Goal: Task Accomplishment & Management: Complete application form

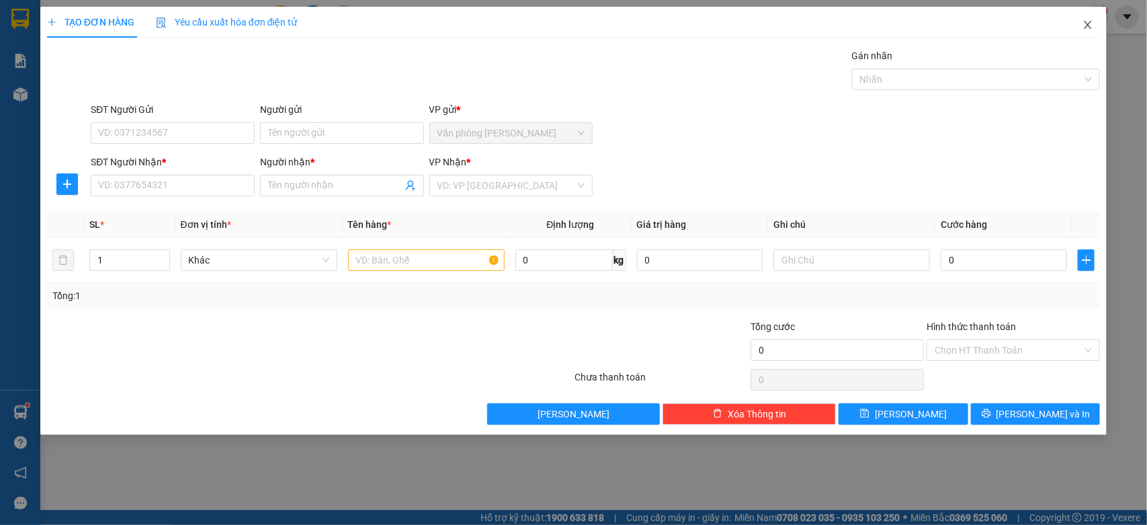
click at [1090, 24] on icon "close" at bounding box center [1088, 25] width 7 height 8
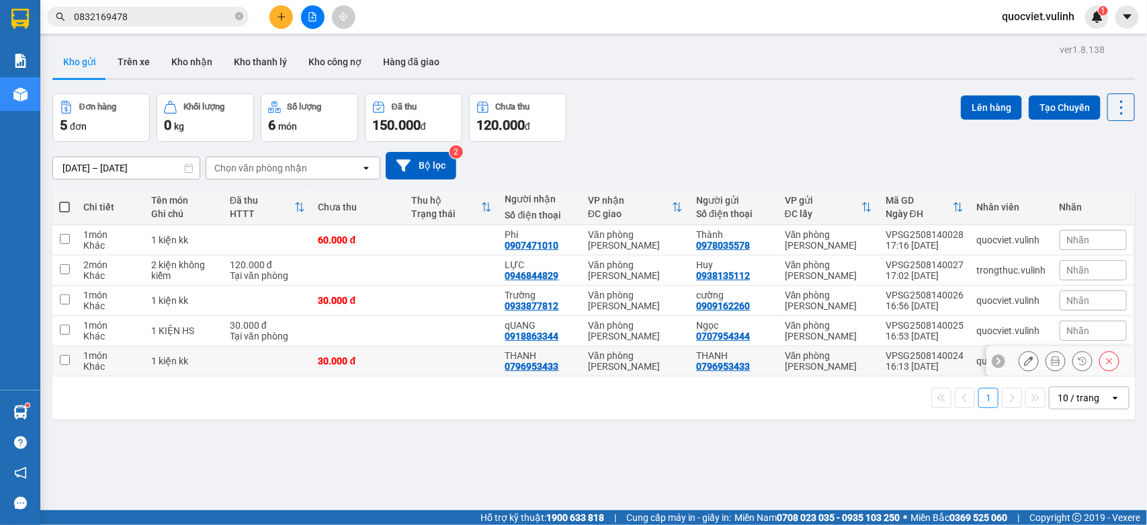
click at [469, 353] on td at bounding box center [451, 361] width 93 height 30
checkbox input "true"
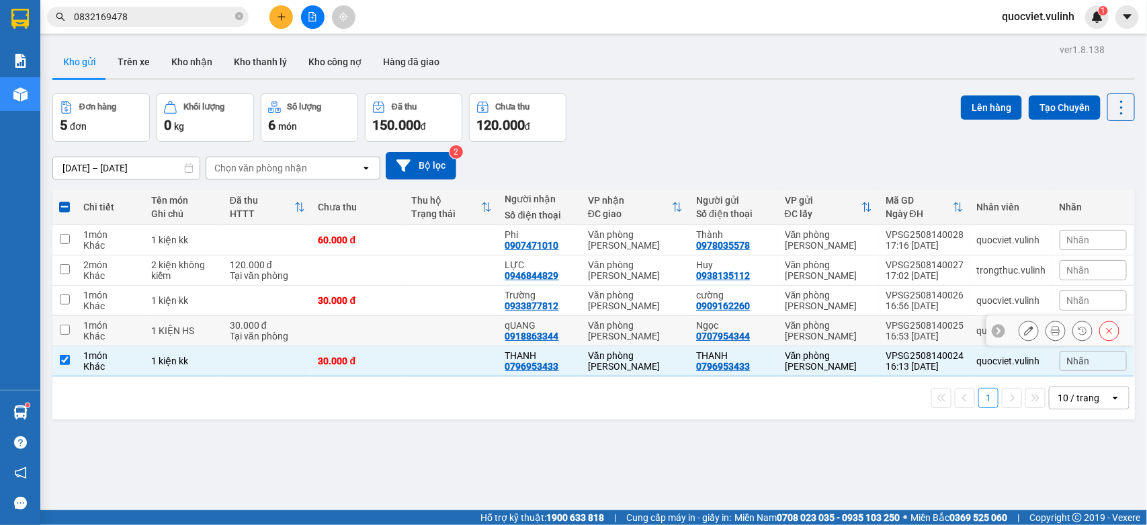
click at [407, 331] on td at bounding box center [451, 331] width 93 height 30
checkbox input "true"
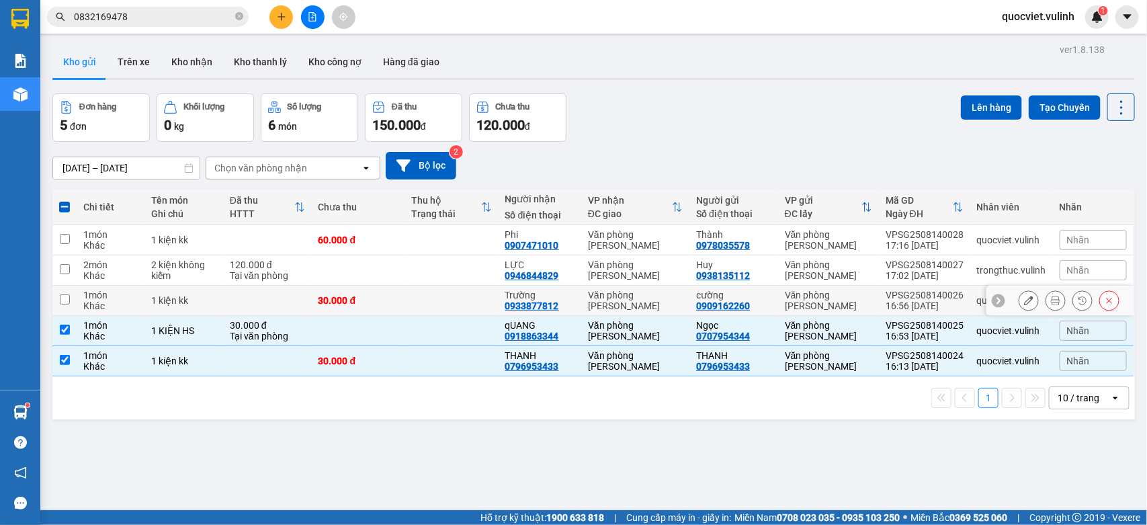
click at [438, 301] on td at bounding box center [451, 301] width 93 height 30
checkbox input "true"
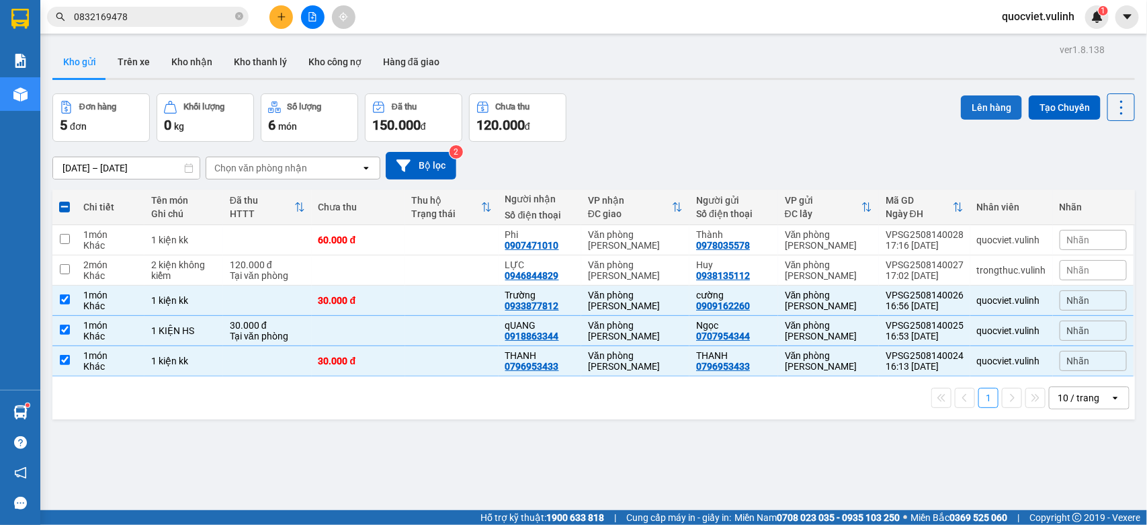
click at [972, 105] on button "Lên hàng" at bounding box center [991, 107] width 61 height 24
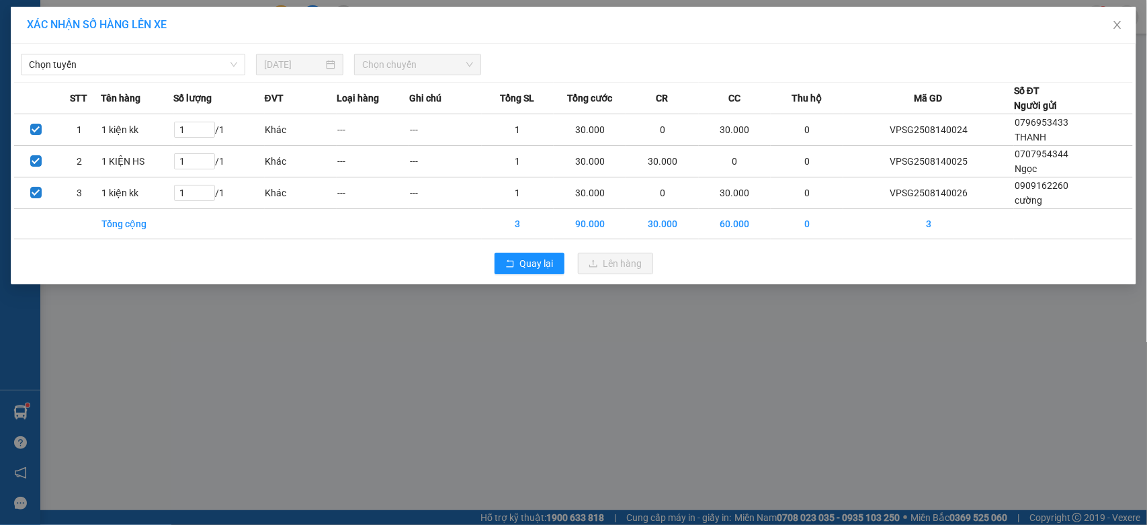
click at [86, 52] on div "Chọn tuyến [DATE] Chọn chuyến" at bounding box center [573, 61] width 1119 height 28
click at [94, 69] on span "Chọn tuyến" at bounding box center [133, 64] width 208 height 20
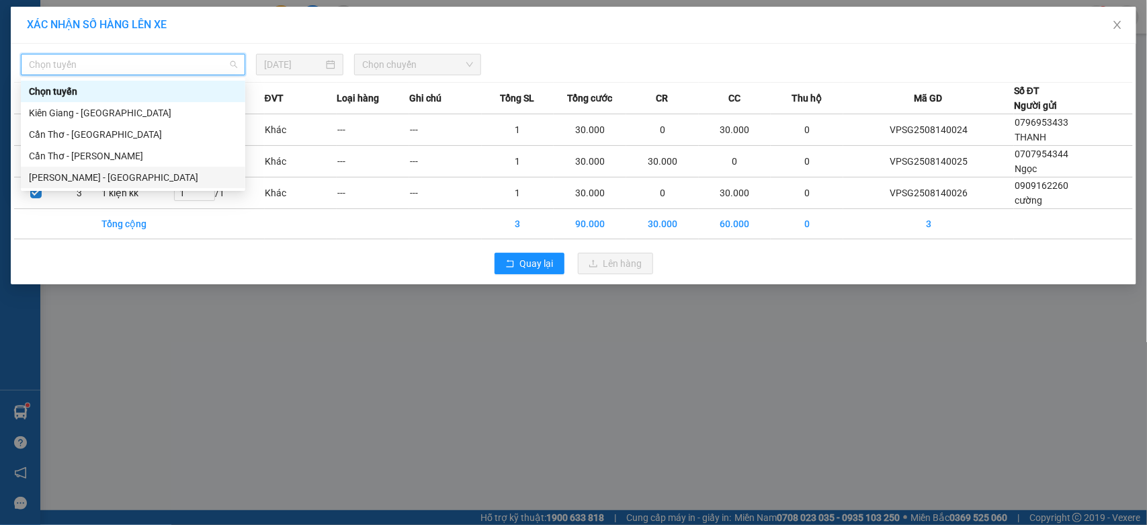
click at [71, 182] on div "[PERSON_NAME] - [GEOGRAPHIC_DATA]" at bounding box center [133, 177] width 208 height 15
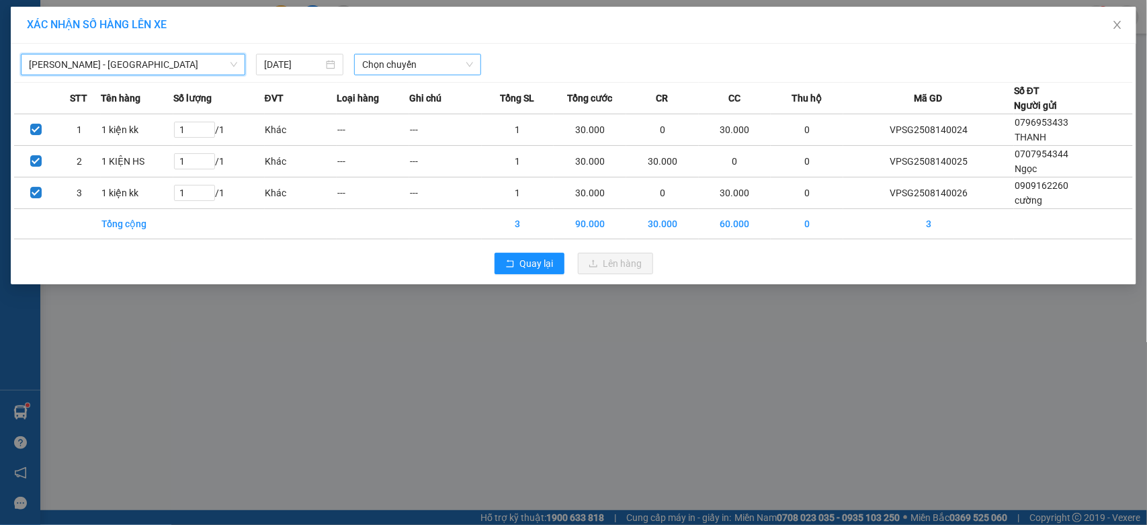
click at [454, 56] on span "Chọn chuyến" at bounding box center [417, 64] width 110 height 20
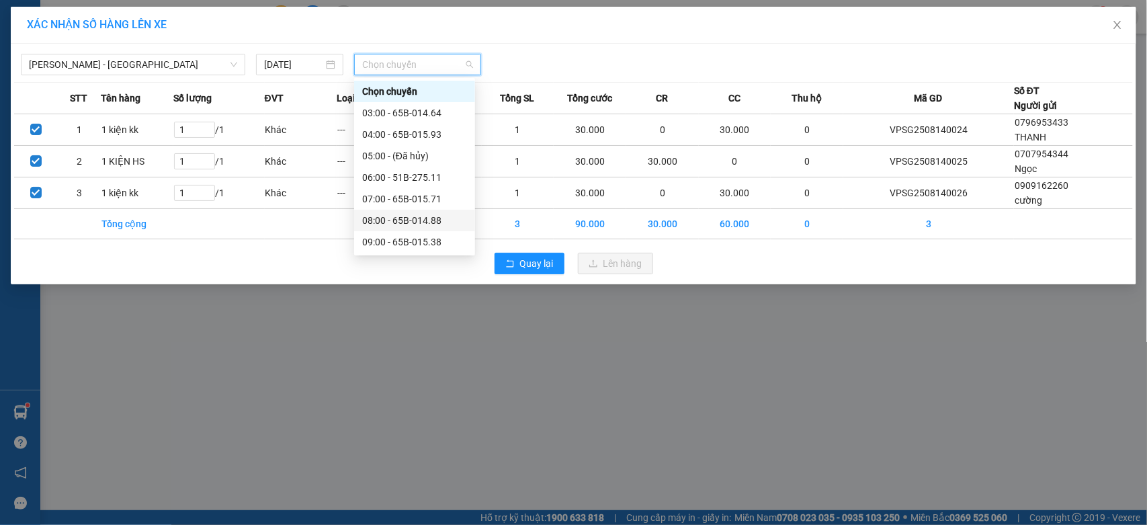
scroll to position [224, 0]
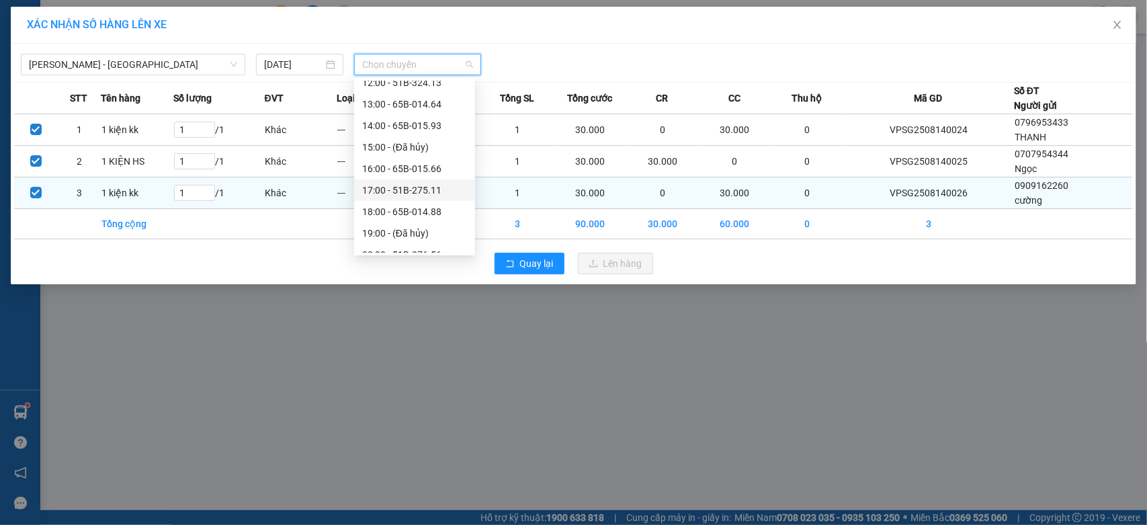
click at [425, 188] on div "17:00 - 51B-275.11" at bounding box center [414, 190] width 105 height 15
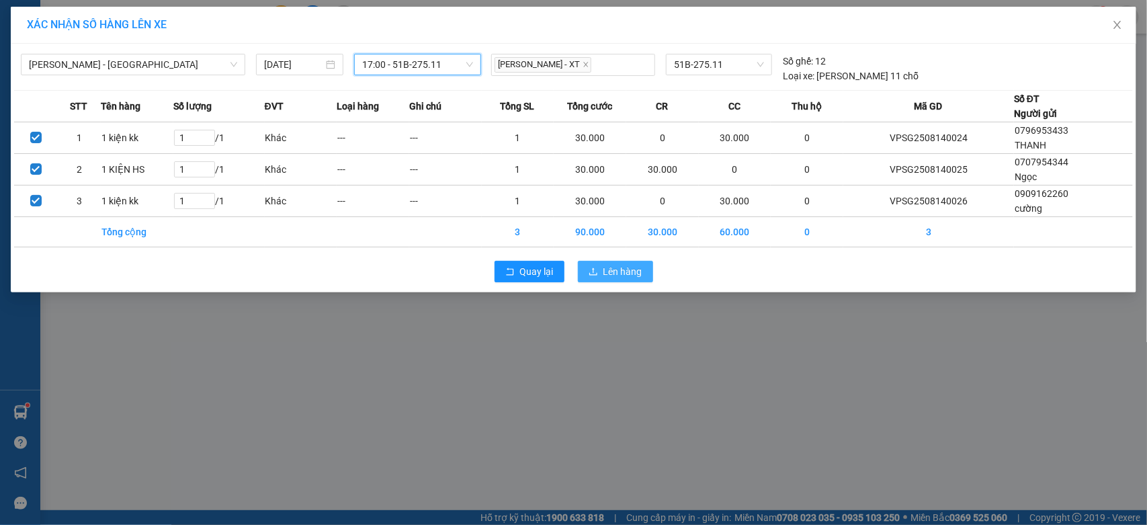
click at [618, 272] on span "Lên hàng" at bounding box center [623, 271] width 39 height 15
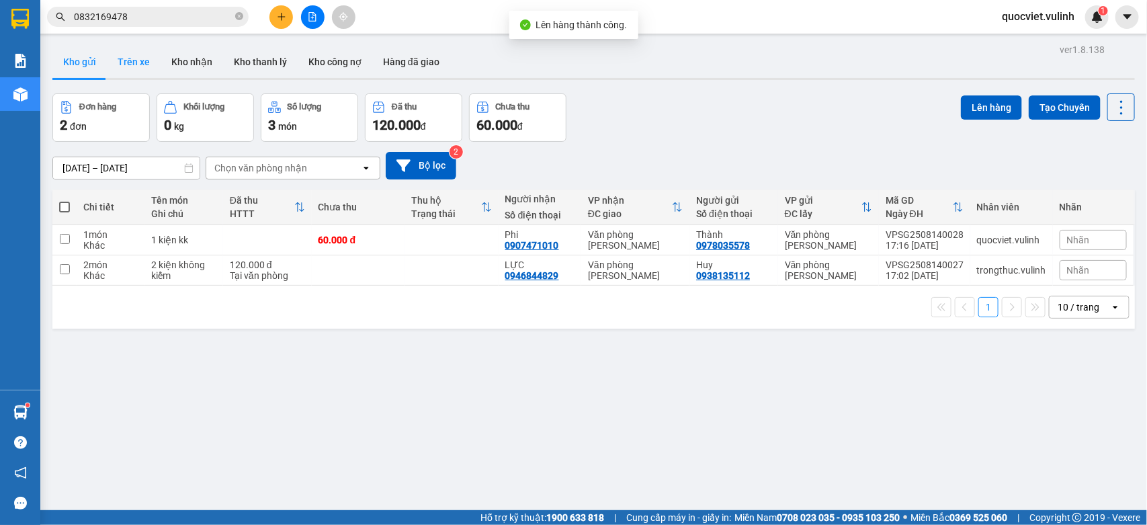
click at [148, 54] on button "Trên xe" at bounding box center [134, 62] width 54 height 32
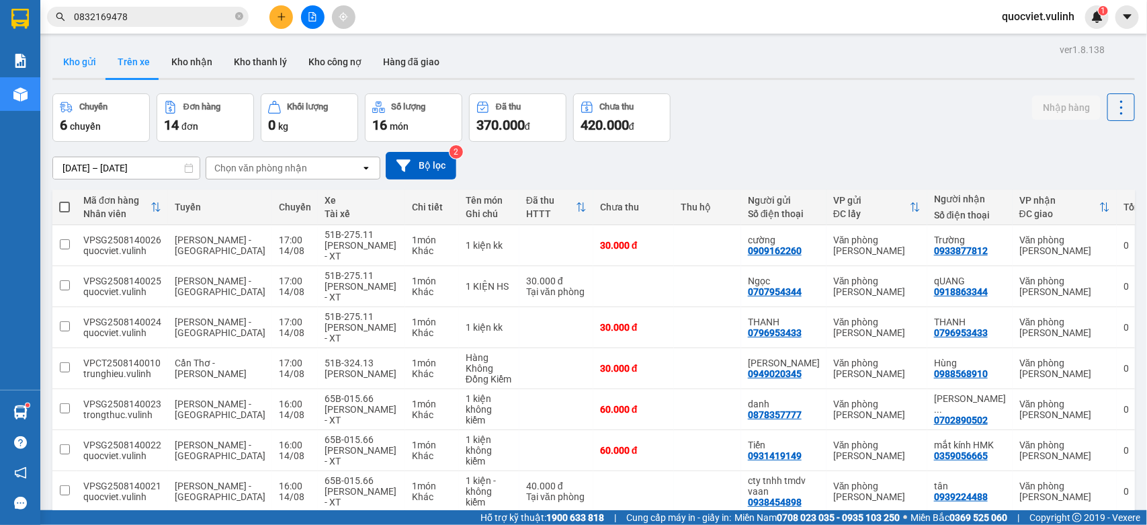
click at [95, 72] on button "Kho gửi" at bounding box center [79, 62] width 54 height 32
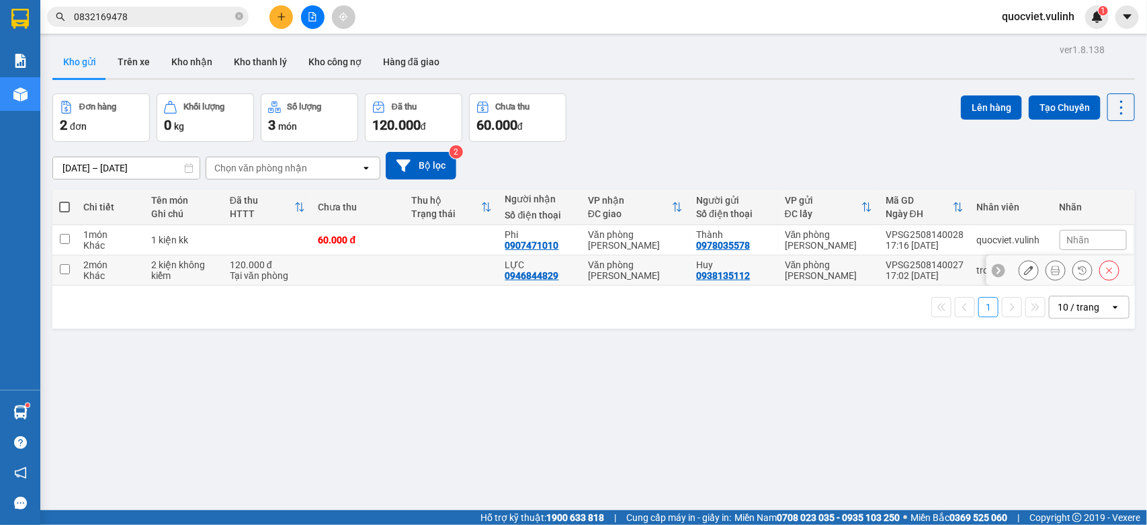
click at [422, 269] on td at bounding box center [451, 270] width 93 height 30
checkbox input "true"
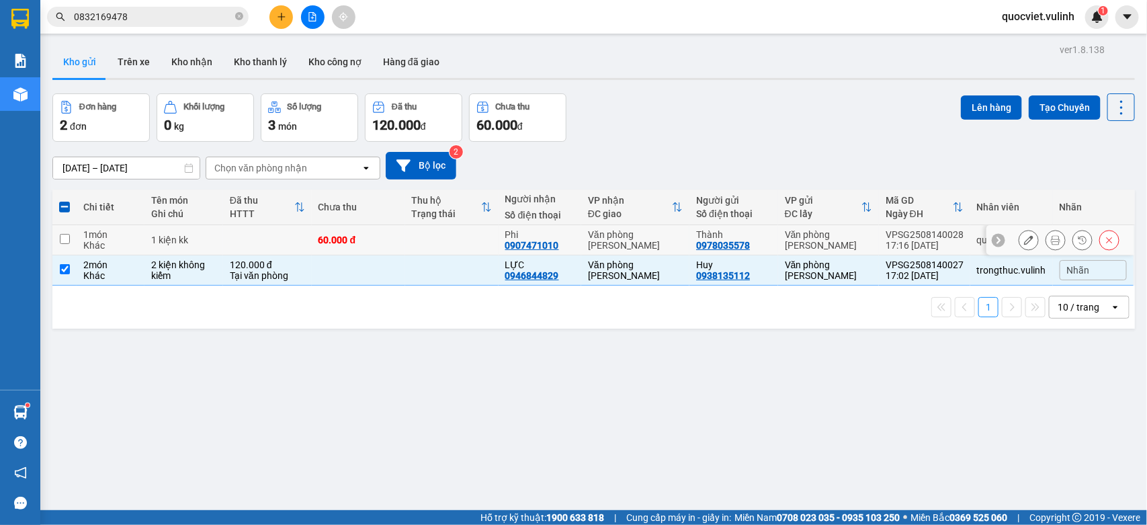
click at [451, 239] on td at bounding box center [451, 240] width 93 height 30
checkbox input "true"
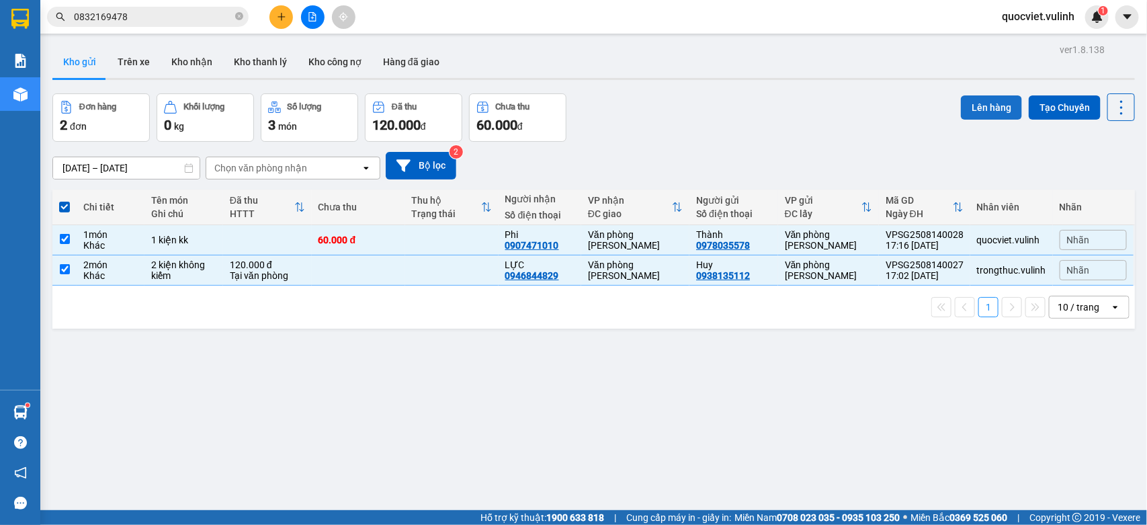
click at [963, 108] on button "Lên hàng" at bounding box center [991, 107] width 61 height 24
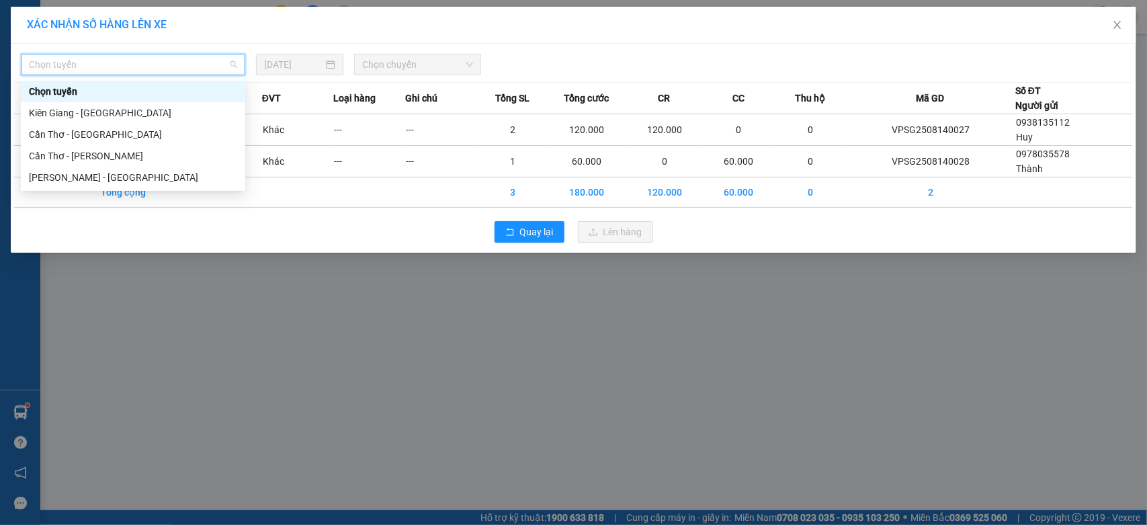
click at [92, 75] on input "search" at bounding box center [128, 64] width 199 height 20
click at [78, 173] on div "[PERSON_NAME] - [GEOGRAPHIC_DATA]" at bounding box center [133, 177] width 208 height 15
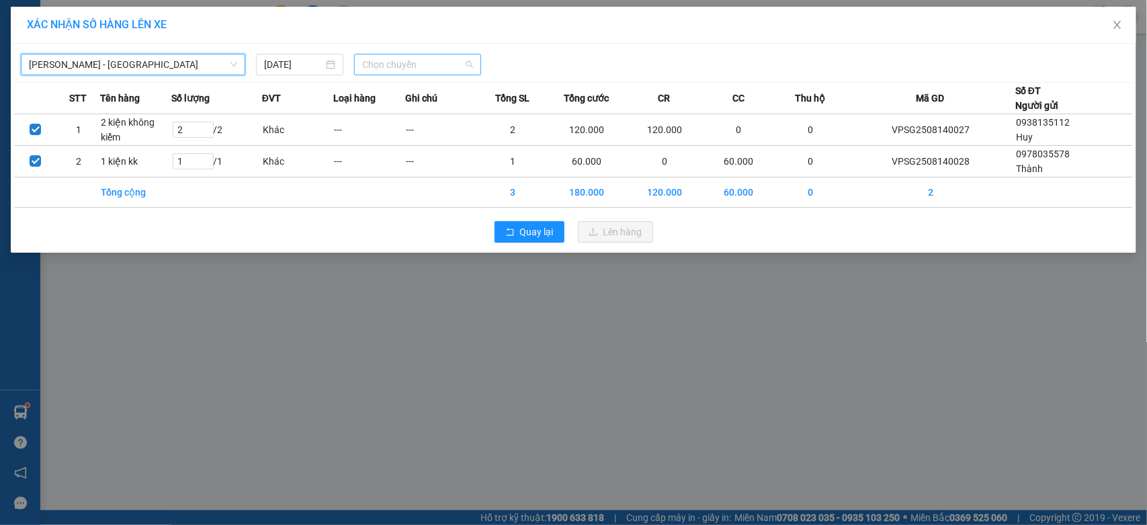
click at [441, 63] on span "Chọn chuyến" at bounding box center [417, 64] width 110 height 20
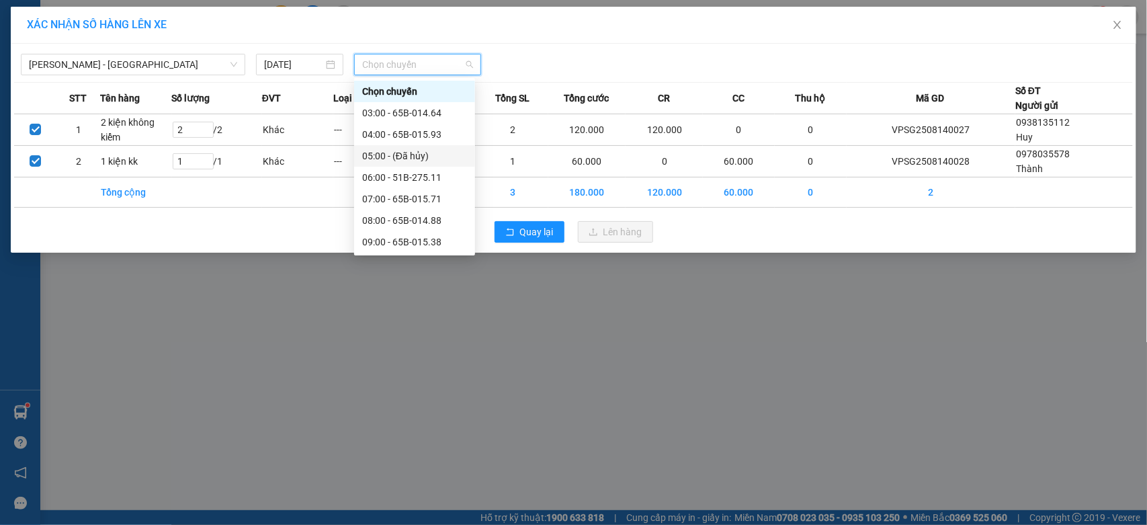
scroll to position [224, 0]
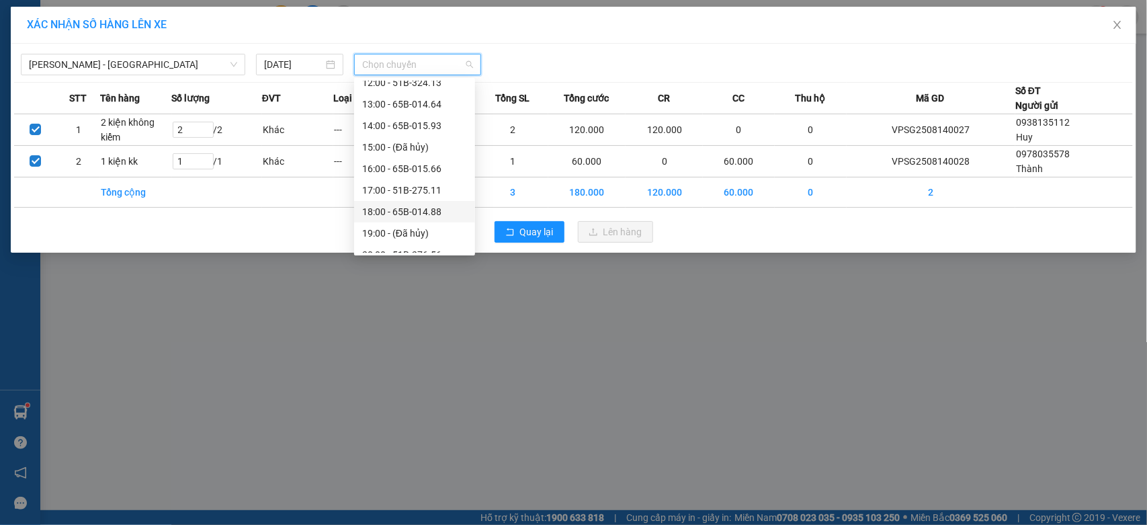
click at [398, 208] on div "18:00 - 65B-014.88" at bounding box center [414, 211] width 105 height 15
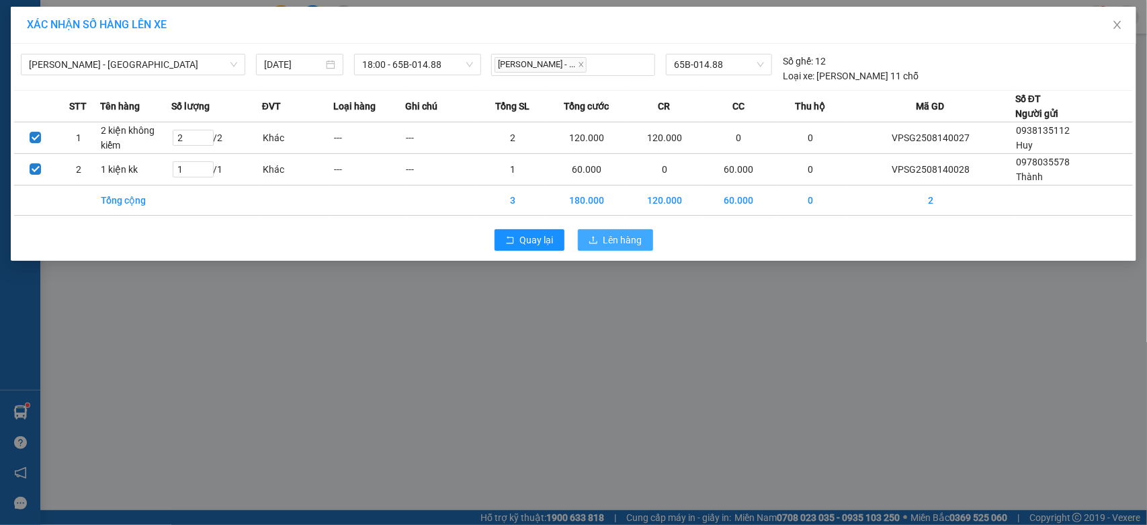
click at [607, 237] on span "Lên hàng" at bounding box center [623, 240] width 39 height 15
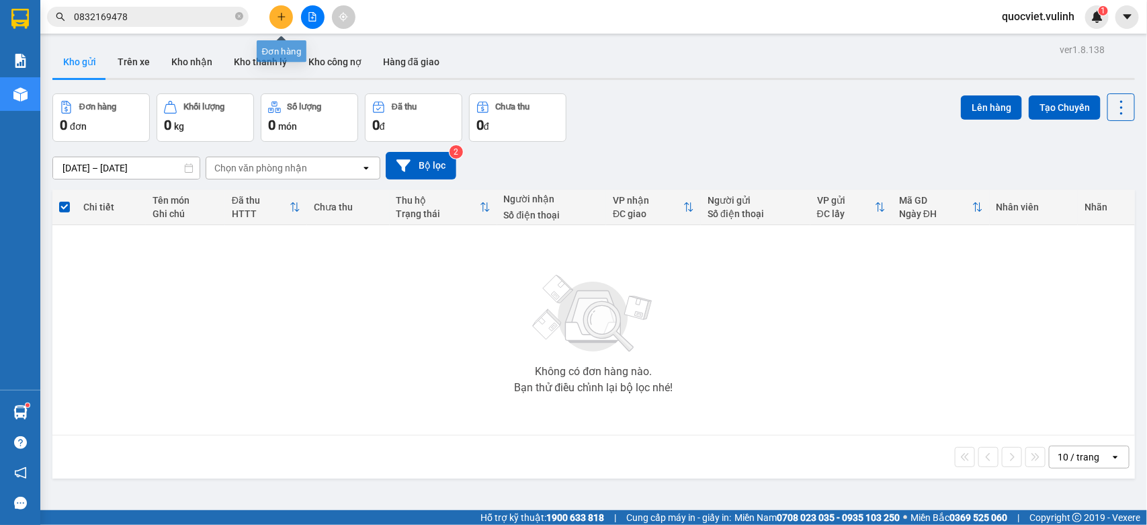
click at [274, 15] on button at bounding box center [282, 17] width 24 height 24
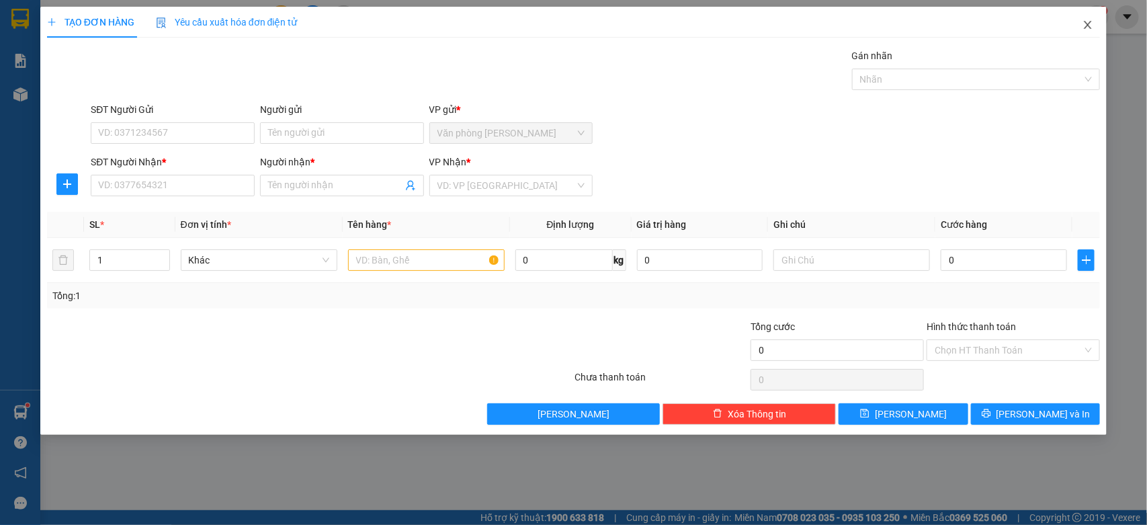
click at [1090, 17] on span "Close" at bounding box center [1088, 26] width 38 height 38
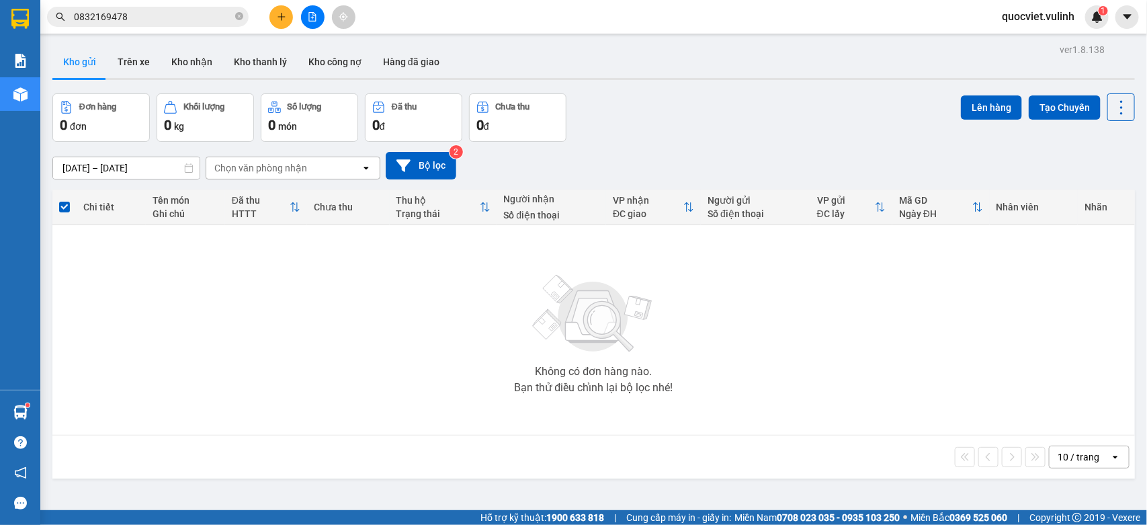
click at [280, 17] on icon "plus" at bounding box center [281, 16] width 9 height 9
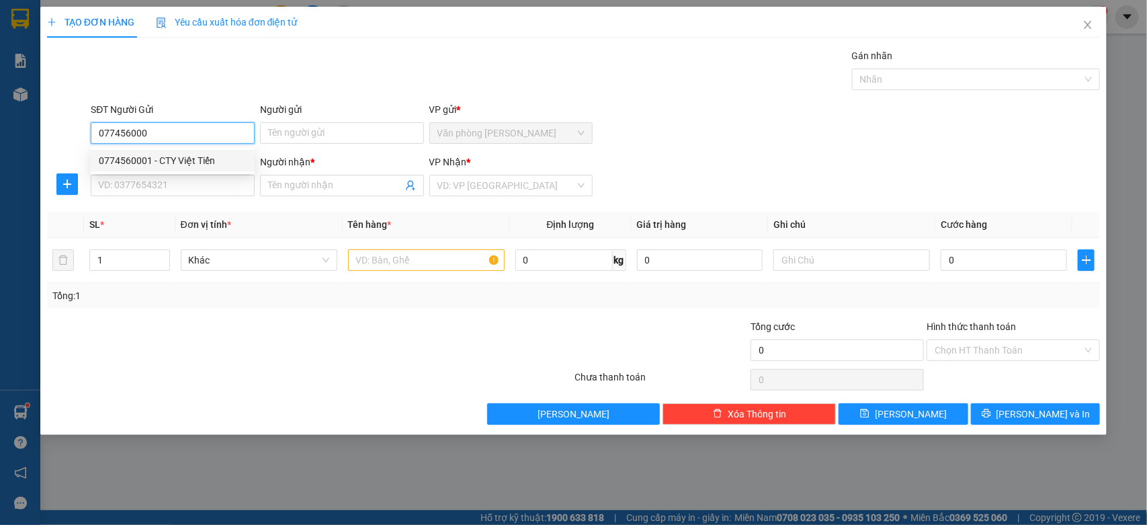
click at [187, 153] on div "0774560001 - CTY Việt Tiến" at bounding box center [173, 160] width 148 height 15
type input "0774560001"
type input "CTY Việt Tiến"
type input "0961444407"
type input "Toàn"
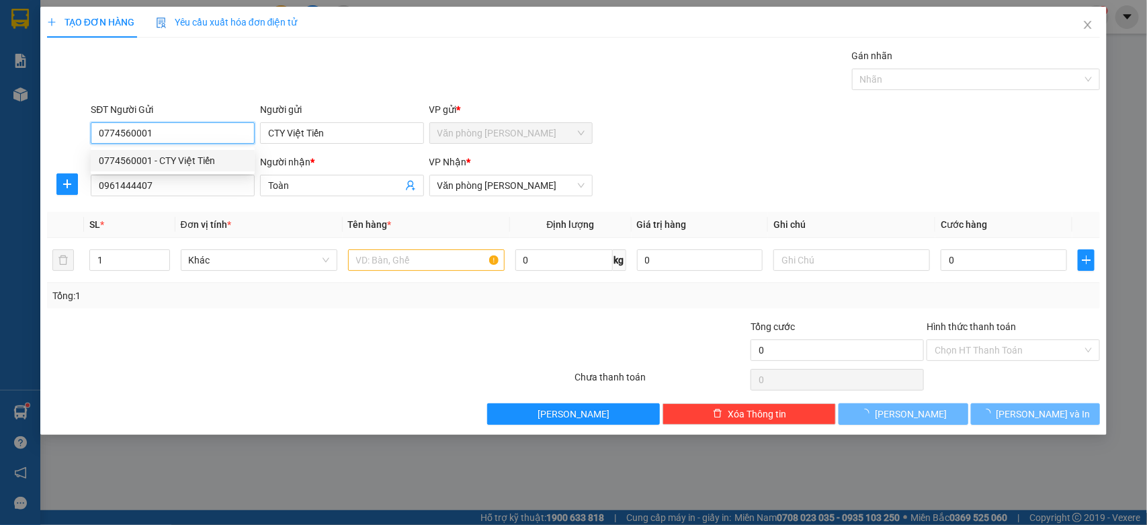
type input "70.000"
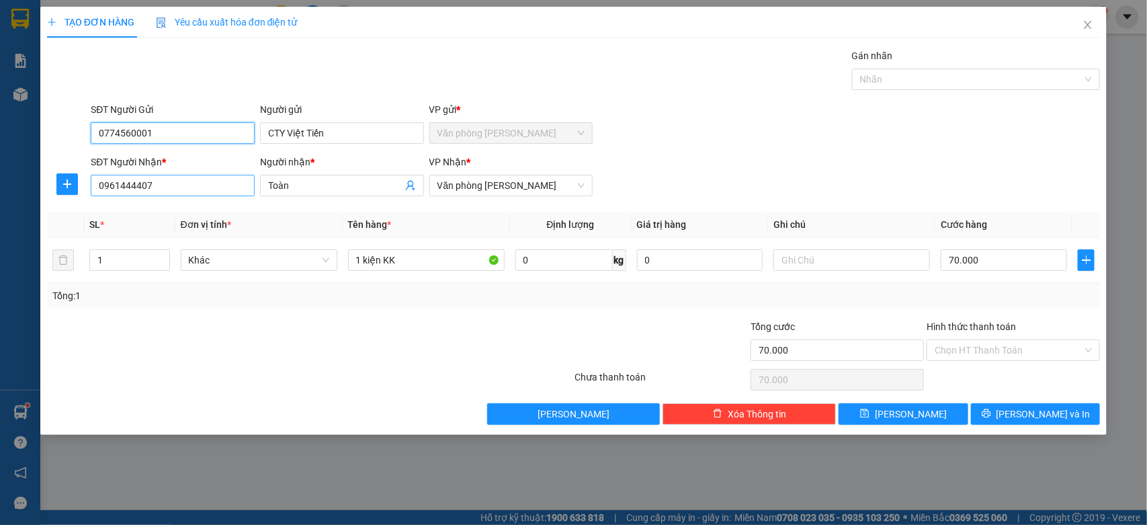
type input "0774560001"
click at [217, 193] on input "0961444407" at bounding box center [173, 186] width 164 height 22
type input "0"
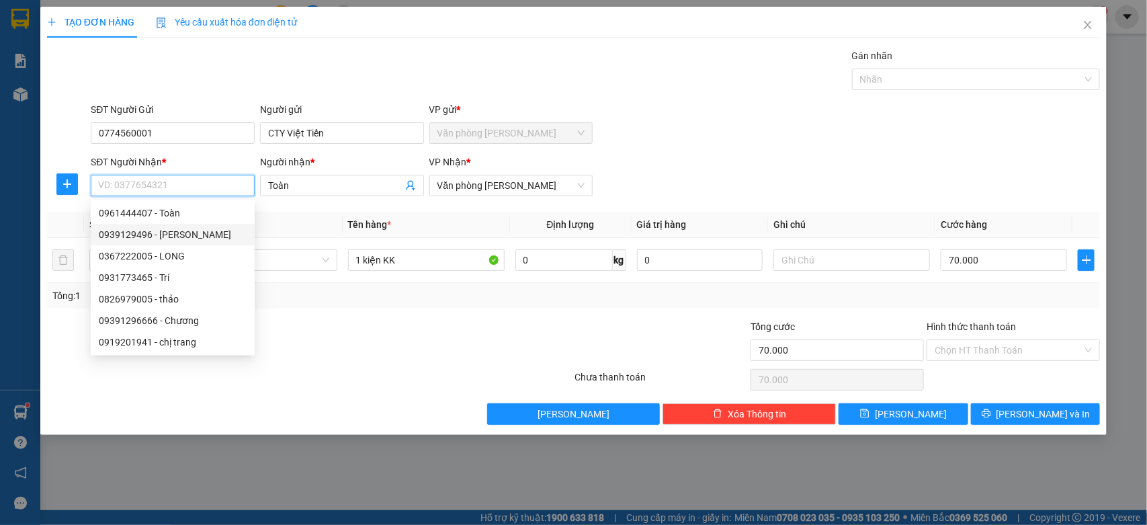
click at [184, 233] on div "0939129496 - [PERSON_NAME]" at bounding box center [173, 234] width 148 height 15
type input "0939129496"
type input "[PERSON_NAME]"
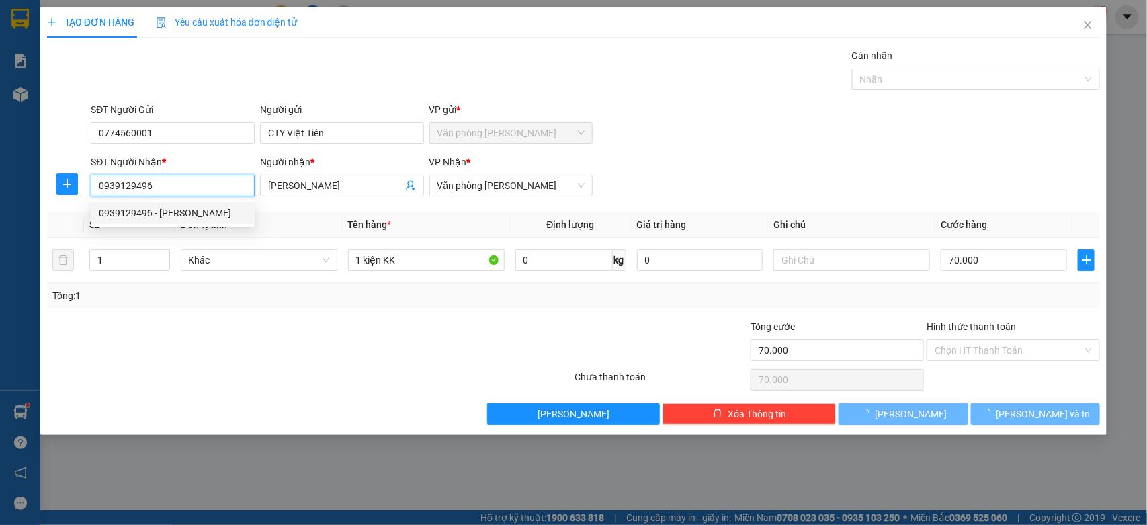
type input "50.000"
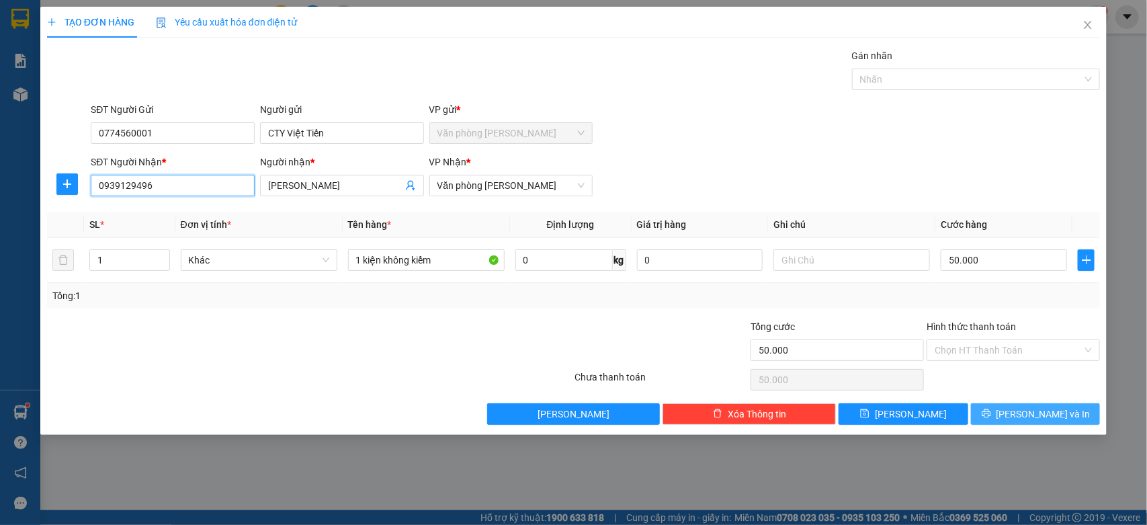
type input "0939129496"
click at [1037, 418] on span "[PERSON_NAME] và In" at bounding box center [1044, 414] width 94 height 15
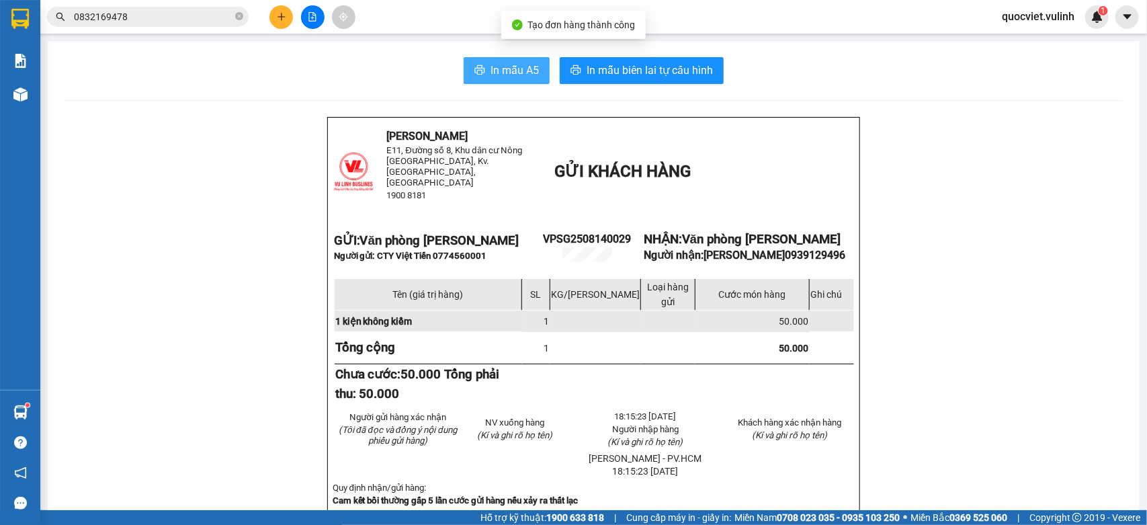
click at [491, 72] on span "In mẫu A5" at bounding box center [515, 70] width 48 height 17
click at [284, 10] on button at bounding box center [282, 17] width 24 height 24
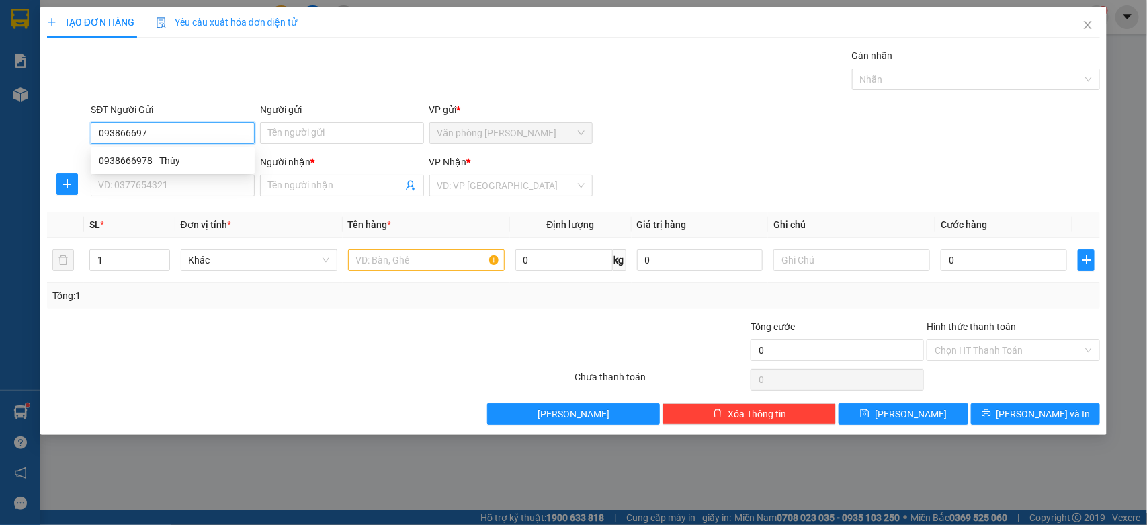
type input "0938666978"
click at [169, 153] on div "0938666978 - Thùy" at bounding box center [173, 160] width 148 height 15
type input "Thùy"
type input "0907208333"
type input "Minh quân"
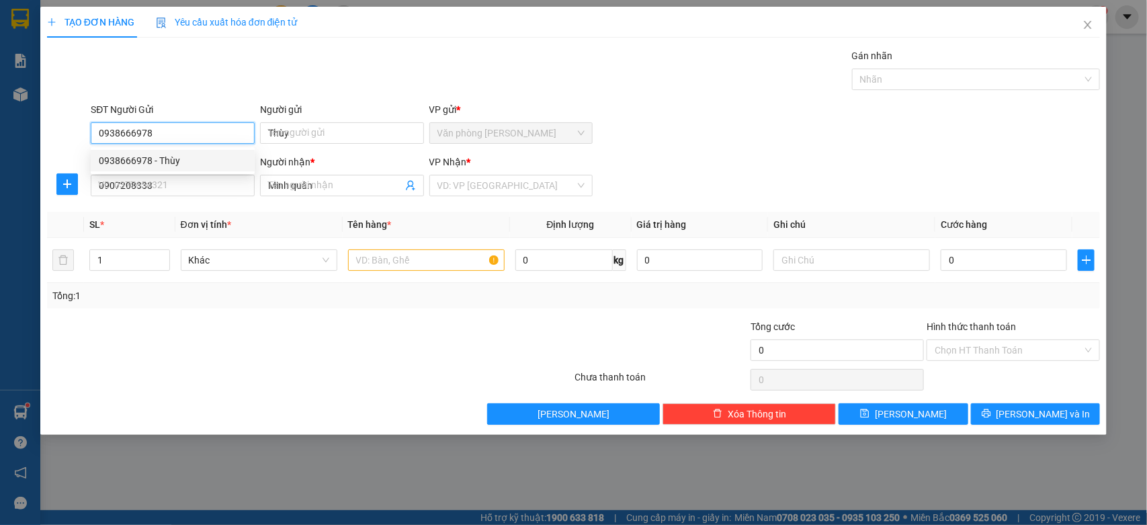
type input "60.000"
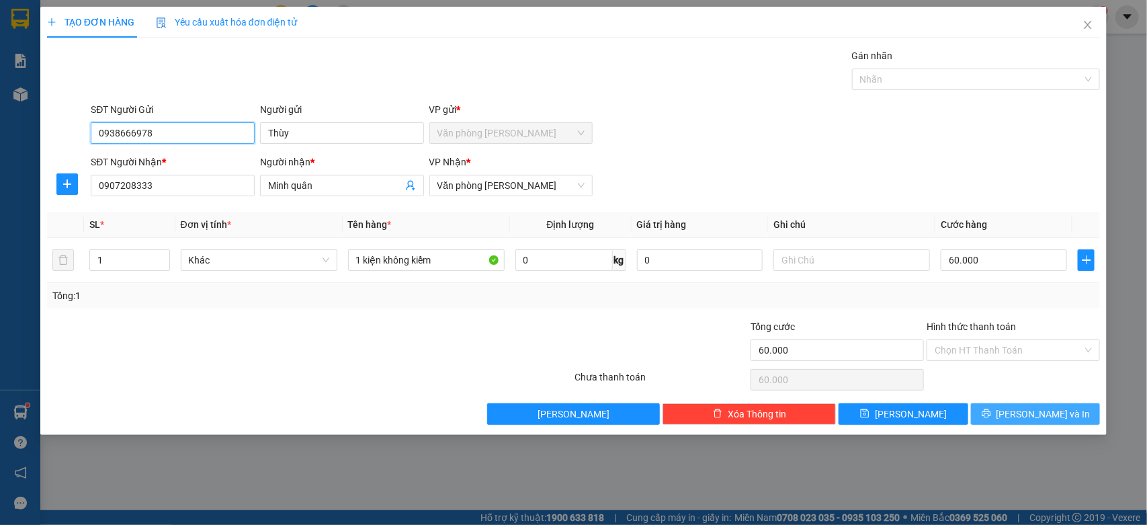
type input "0938666978"
click at [1027, 412] on span "[PERSON_NAME] và In" at bounding box center [1044, 414] width 94 height 15
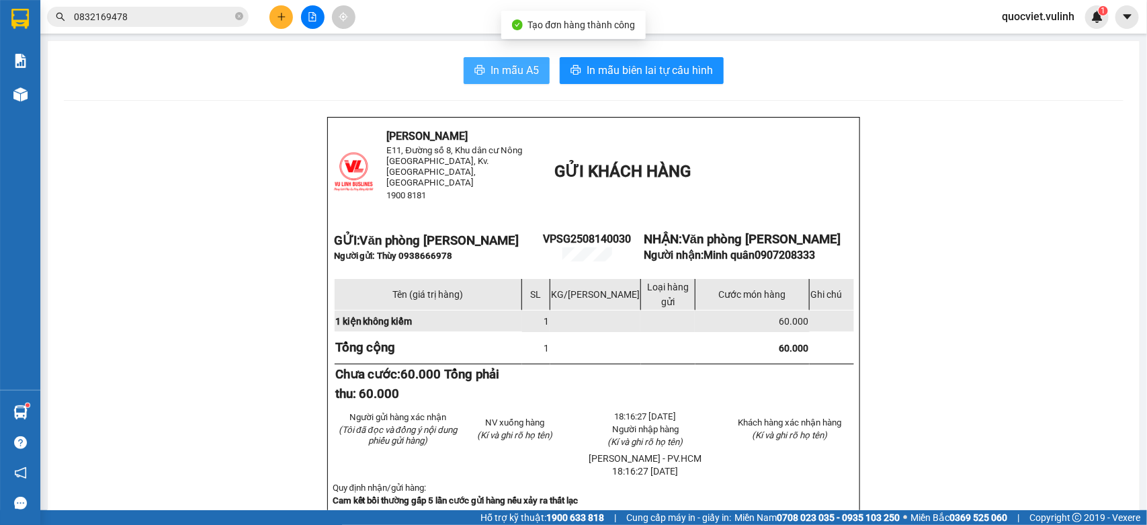
click at [494, 69] on span "In mẫu A5" at bounding box center [515, 70] width 48 height 17
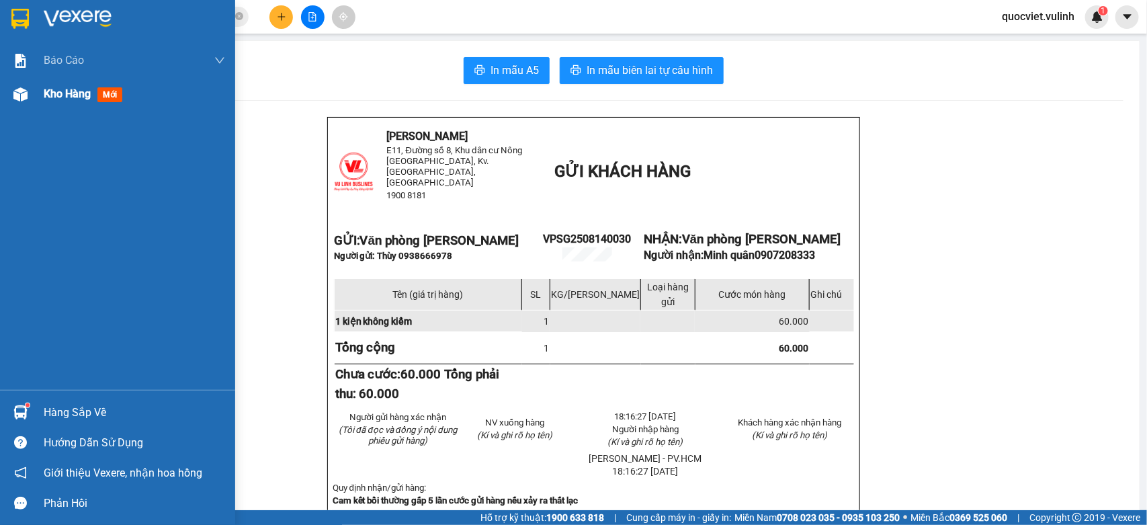
click at [13, 89] on img at bounding box center [20, 94] width 14 height 14
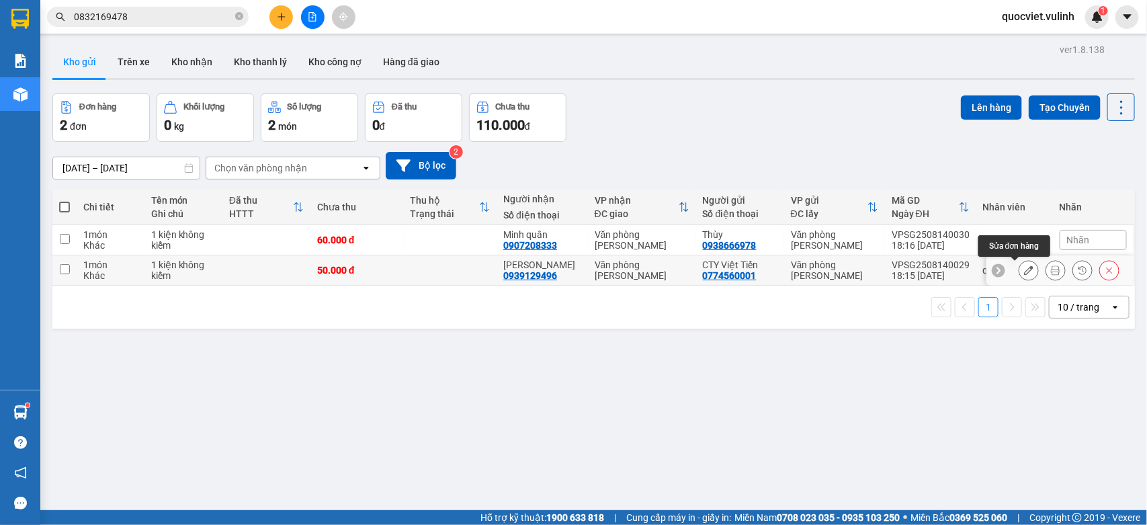
click at [1024, 270] on icon at bounding box center [1028, 270] width 9 height 9
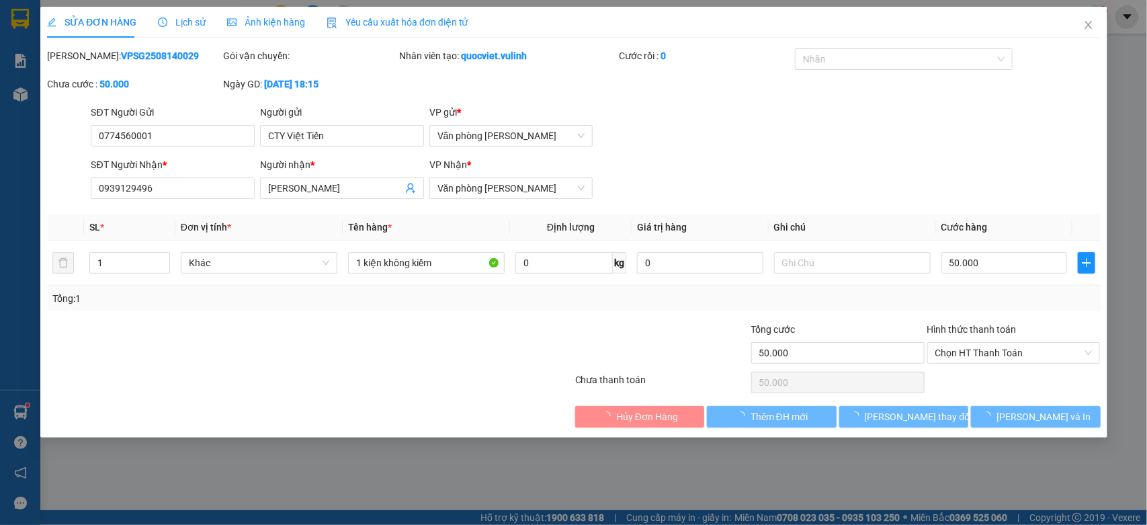
type input "0774560001"
type input "CTY Việt Tiến"
type input "0939129496"
type input "[PERSON_NAME]"
type input "50.000"
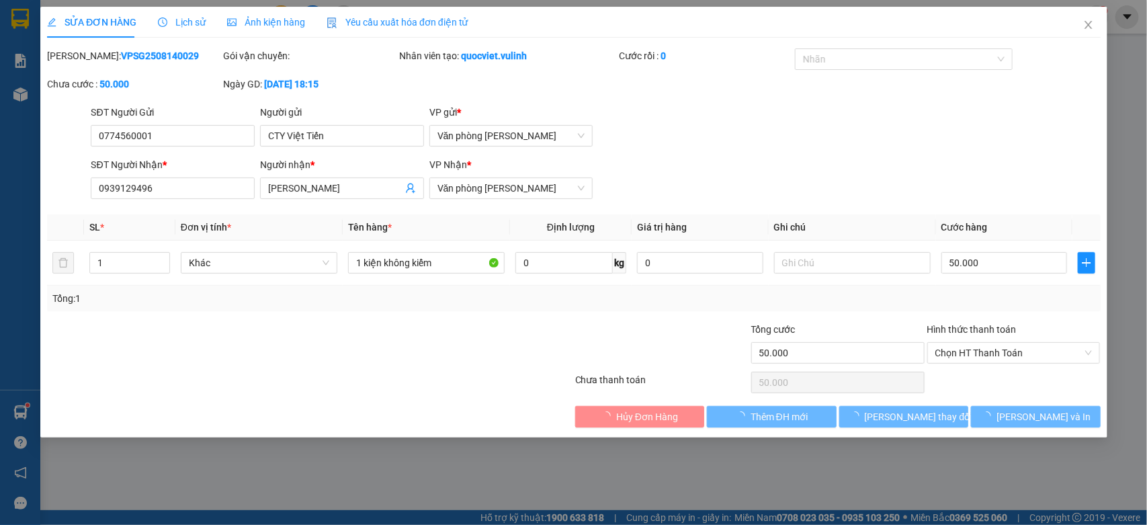
type input "50.000"
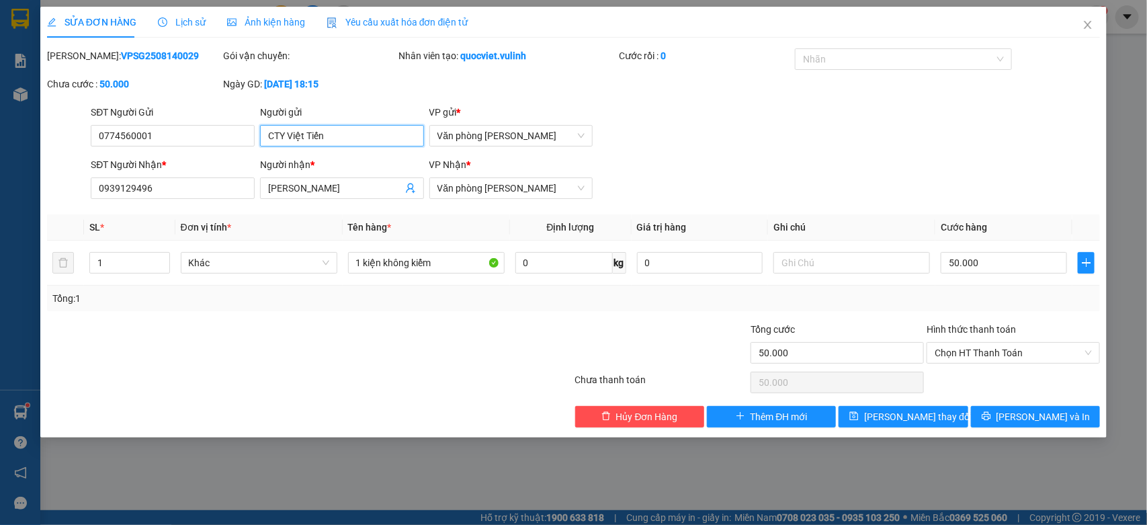
drag, startPoint x: 356, startPoint y: 138, endPoint x: 0, endPoint y: 243, distance: 371.6
click at [0, 243] on div "SỬA ĐƠN HÀNG Lịch sử Ảnh kiện hàng Yêu cầu xuất hóa đơn điện tử Total Paid Fee …" at bounding box center [573, 262] width 1147 height 525
drag, startPoint x: 186, startPoint y: 141, endPoint x: 0, endPoint y: 185, distance: 190.6
click at [0, 139] on div "SỬA ĐƠN HÀNG Lịch sử Ảnh kiện hàng Yêu cầu xuất hóa đơn điện tử Total Paid Fee …" at bounding box center [573, 262] width 1147 height 525
drag, startPoint x: 343, startPoint y: 190, endPoint x: 0, endPoint y: 290, distance: 357.8
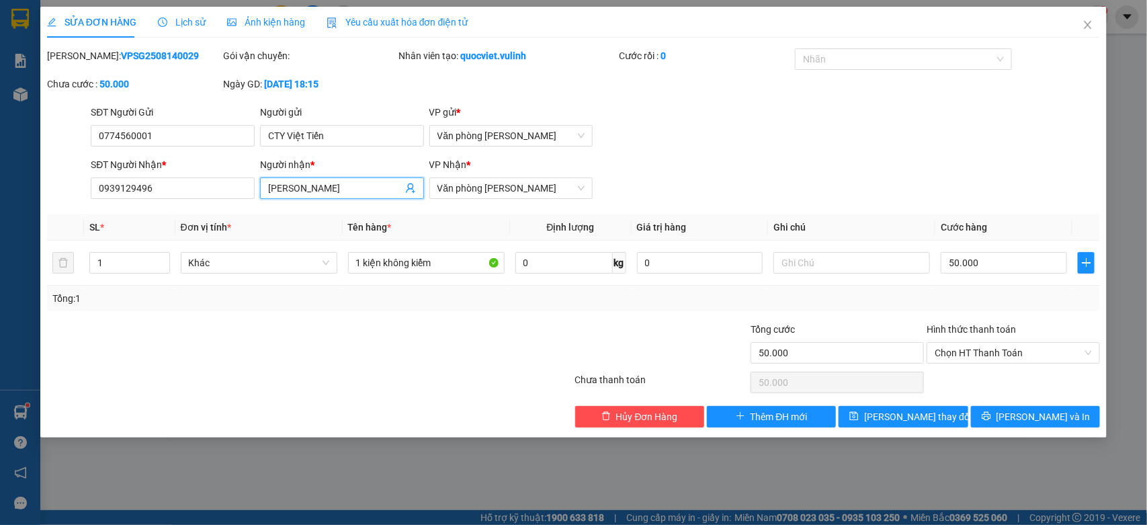
click at [0, 249] on div "SỬA ĐƠN HÀNG Lịch sử Ảnh kiện hàng Yêu cầu xuất hóa đơn điện tử Total Paid Fee …" at bounding box center [573, 262] width 1147 height 525
drag, startPoint x: 186, startPoint y: 186, endPoint x: 0, endPoint y: 202, distance: 186.8
click at [0, 202] on div "SỬA ĐƠN HÀNG Lịch sử Ảnh kiện hàng Yêu cầu xuất hóa đơn điện tử Total Paid Fee …" at bounding box center [573, 262] width 1147 height 525
click at [1090, 22] on icon "close" at bounding box center [1088, 24] width 11 height 11
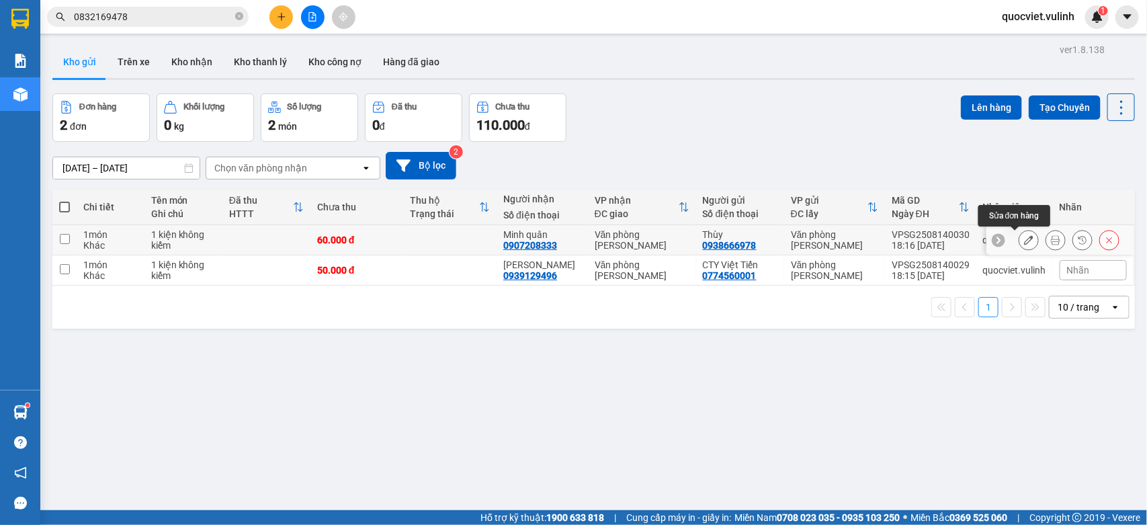
click at [1020, 234] on button at bounding box center [1029, 241] width 19 height 24
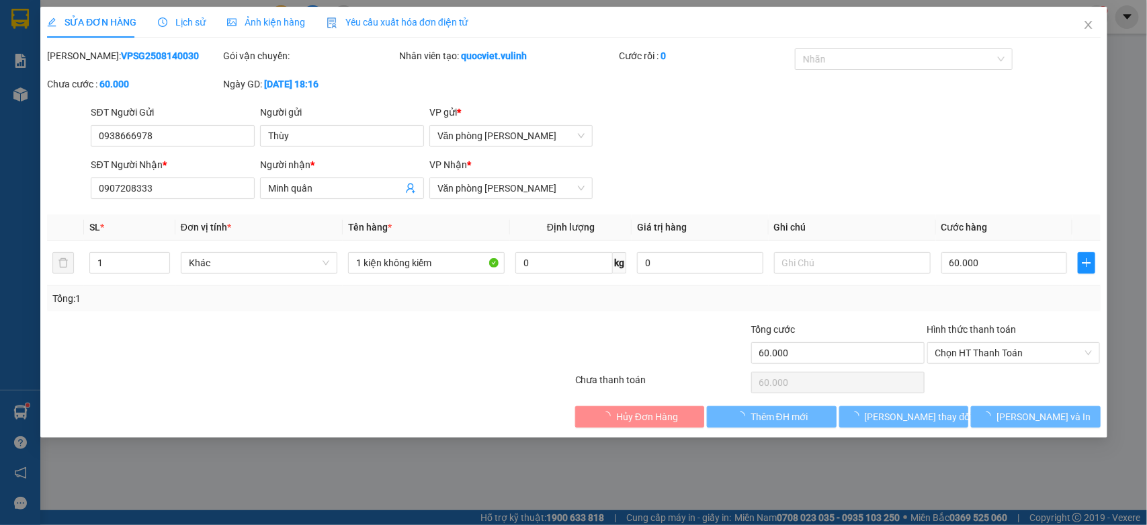
type input "0938666978"
type input "Thùy"
type input "0907208333"
type input "Minh quân"
type input "60.000"
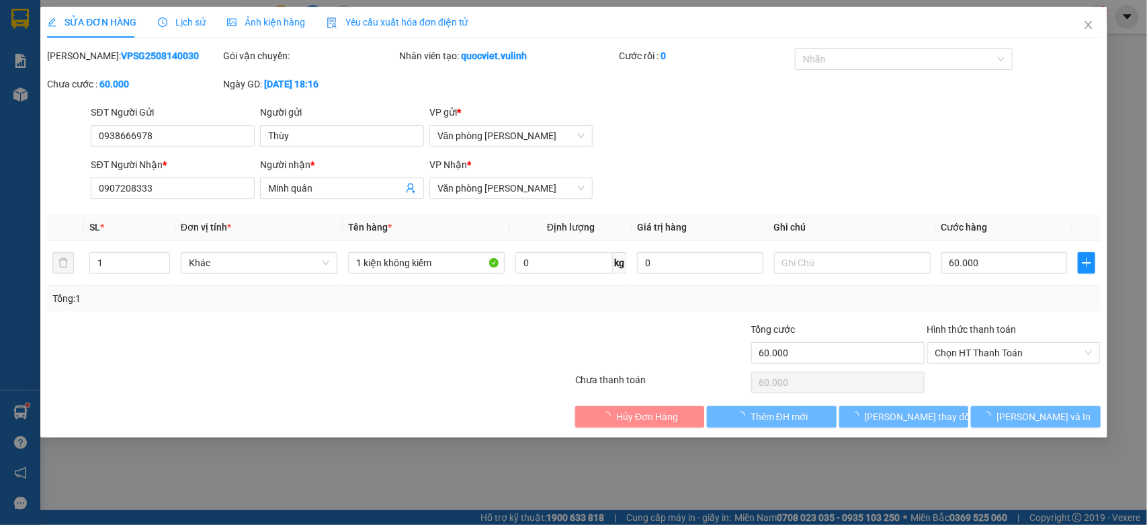
type input "60.000"
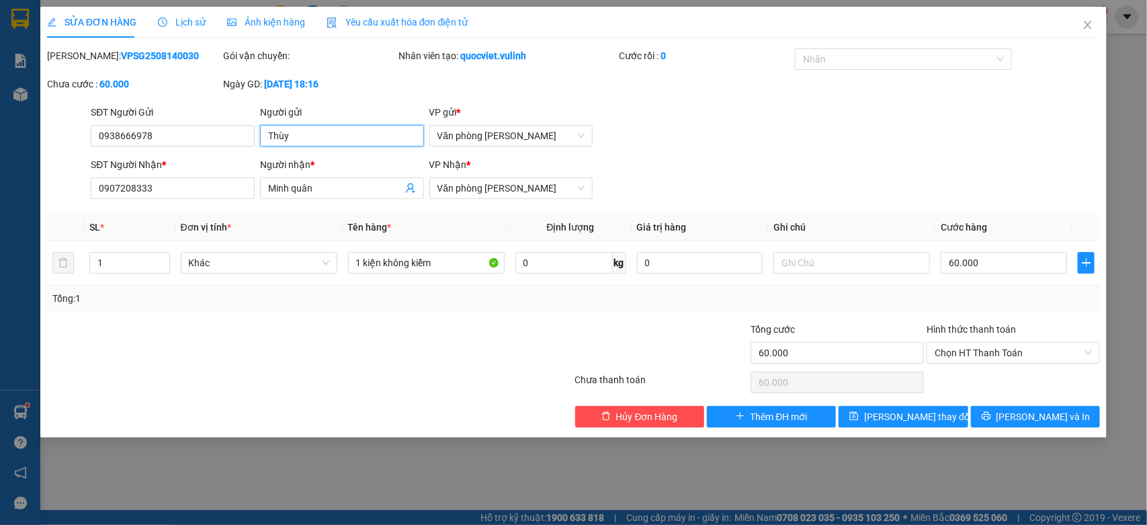
drag, startPoint x: 372, startPoint y: 134, endPoint x: 0, endPoint y: 266, distance: 394.1
click at [0, 223] on div "SỬA ĐƠN HÀNG Lịch sử Ảnh kiện hàng Yêu cầu xuất hóa đơn điện tử Total Paid Fee …" at bounding box center [573, 262] width 1147 height 525
drag, startPoint x: 184, startPoint y: 139, endPoint x: 0, endPoint y: 344, distance: 275.1
click at [0, 292] on div "SỬA ĐƠN HÀNG Lịch sử Ảnh kiện hàng Yêu cầu xuất hóa đơn điện tử Total Paid Fee …" at bounding box center [573, 262] width 1147 height 525
drag, startPoint x: 358, startPoint y: 197, endPoint x: 0, endPoint y: 343, distance: 386.8
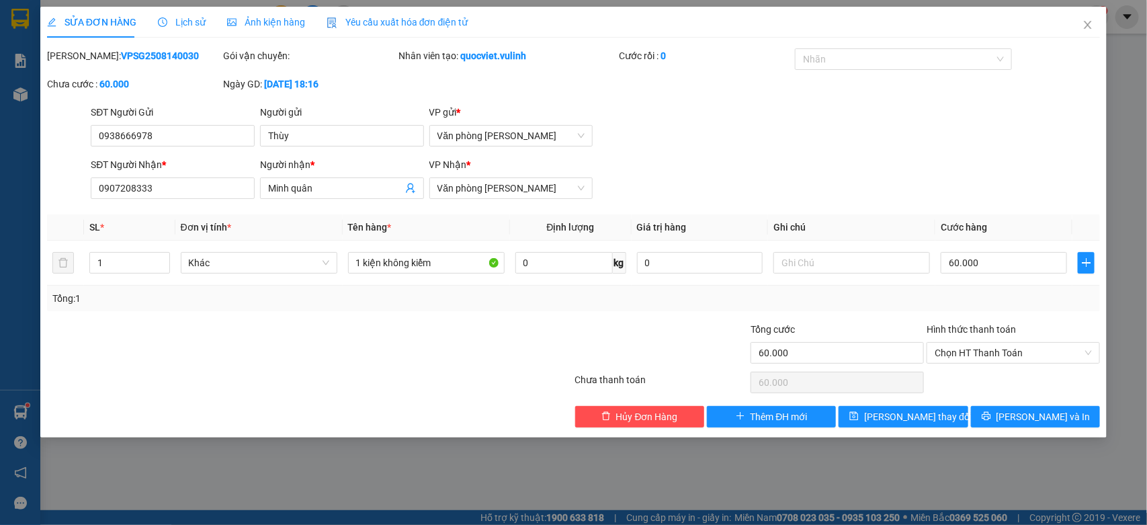
click at [0, 343] on div "SỬA ĐƠN HÀNG Lịch sử Ảnh kiện hàng Yêu cầu xuất hóa đơn điện tử Total Paid Fee …" at bounding box center [573, 262] width 1147 height 525
drag, startPoint x: 329, startPoint y: 192, endPoint x: 0, endPoint y: 315, distance: 351.6
click at [0, 313] on div "SỬA ĐƠN HÀNG Lịch sử Ảnh kiện hàng Yêu cầu xuất hóa đơn điện tử Total Paid Fee …" at bounding box center [573, 262] width 1147 height 525
drag, startPoint x: 169, startPoint y: 187, endPoint x: 0, endPoint y: 280, distance: 192.9
click at [0, 277] on div "SỬA ĐƠN HÀNG Lịch sử Ảnh kiện hàng Yêu cầu xuất hóa đơn điện tử Total Paid Fee …" at bounding box center [573, 262] width 1147 height 525
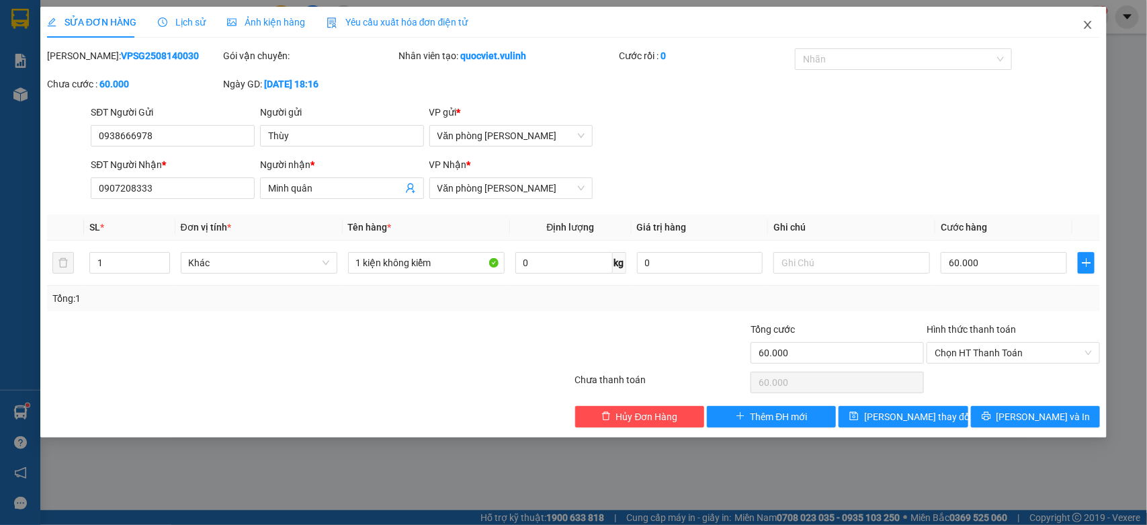
click at [1091, 24] on icon "close" at bounding box center [1088, 24] width 11 height 11
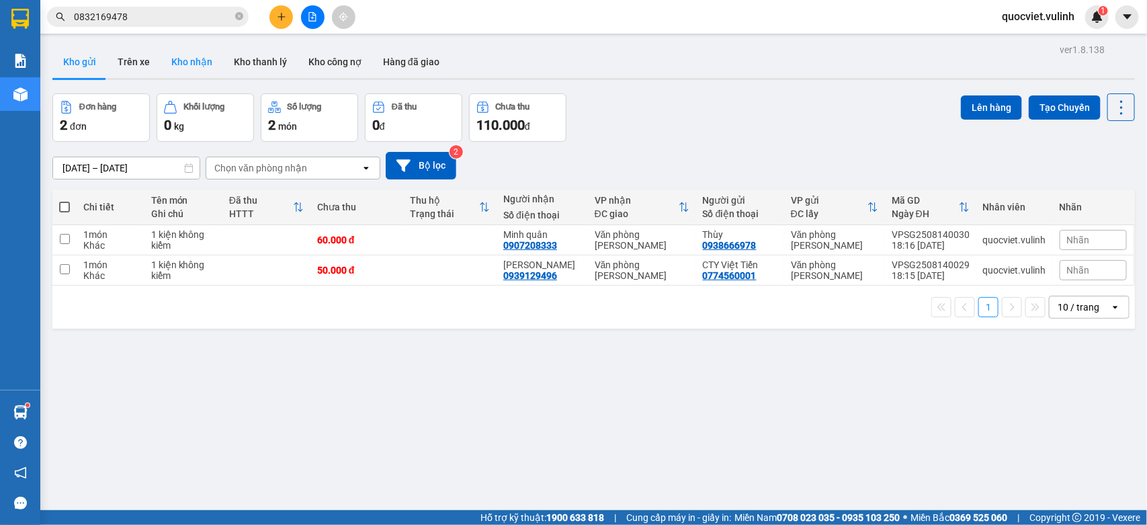
click at [187, 54] on button "Kho nhận" at bounding box center [192, 62] width 63 height 32
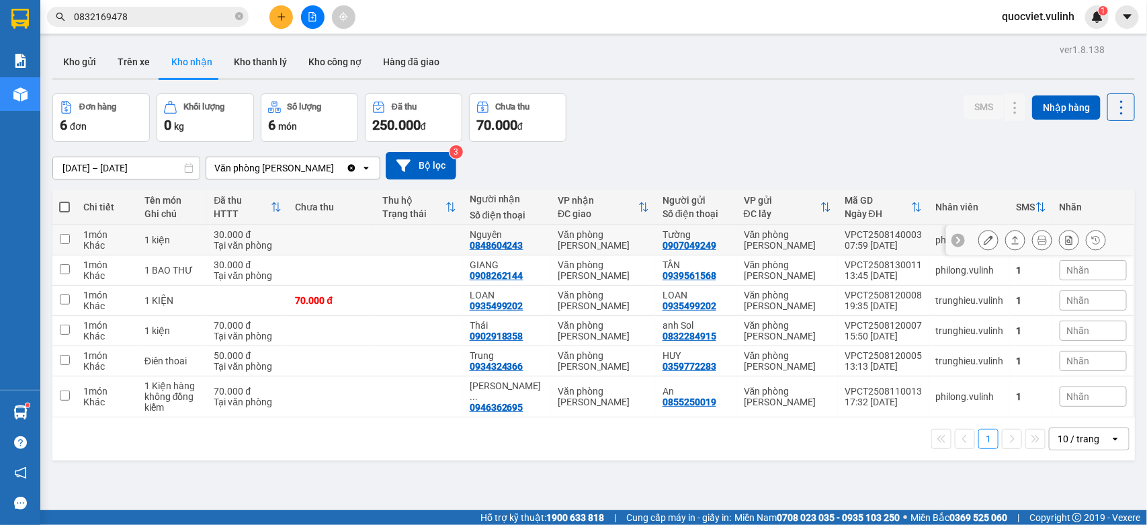
scroll to position [62, 0]
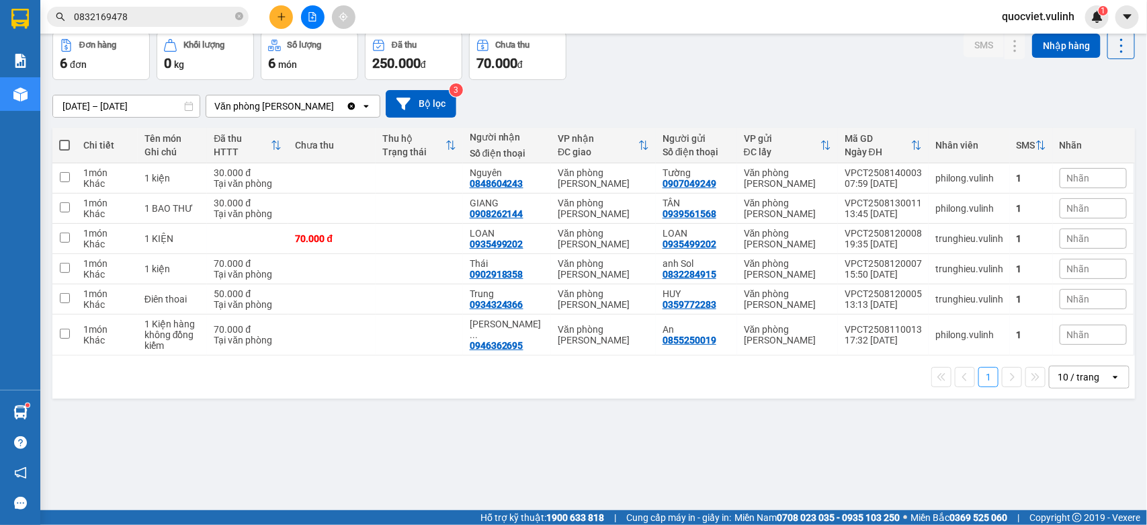
click at [1069, 380] on div "10 / trang" at bounding box center [1079, 376] width 42 height 13
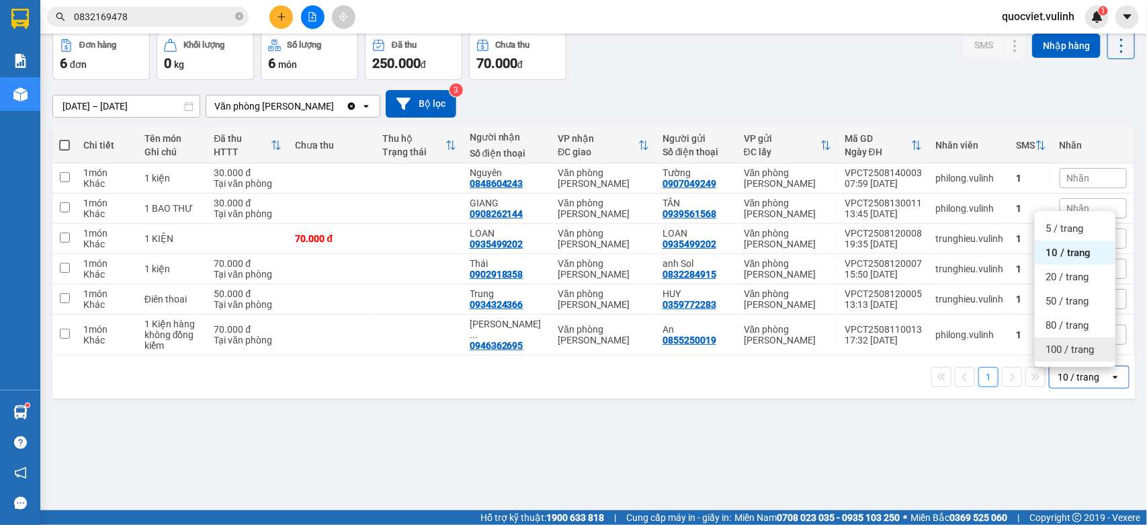
click at [1083, 350] on span "100 / trang" at bounding box center [1070, 349] width 48 height 13
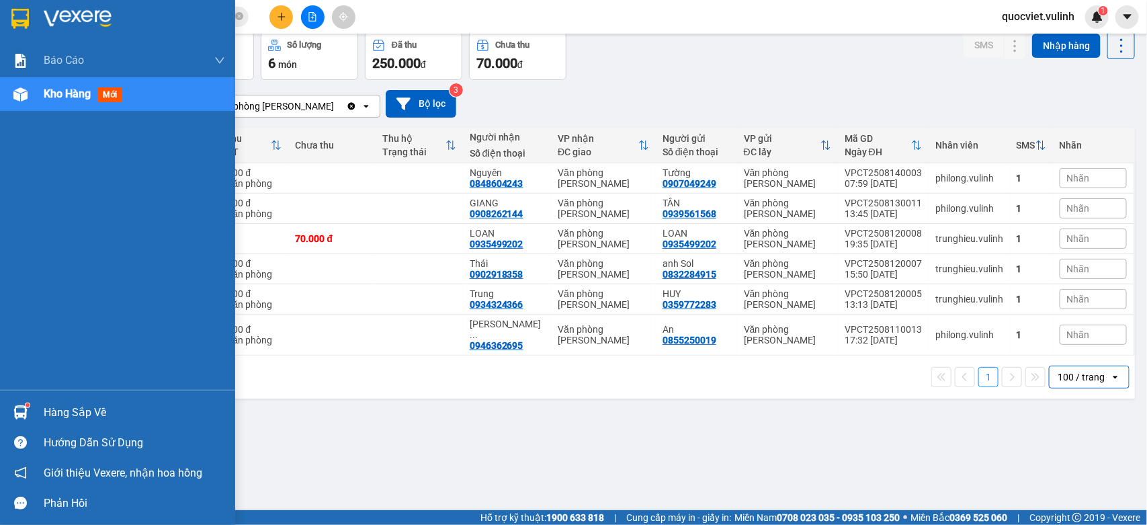
click at [54, 400] on div "Hàng sắp về" at bounding box center [117, 412] width 235 height 30
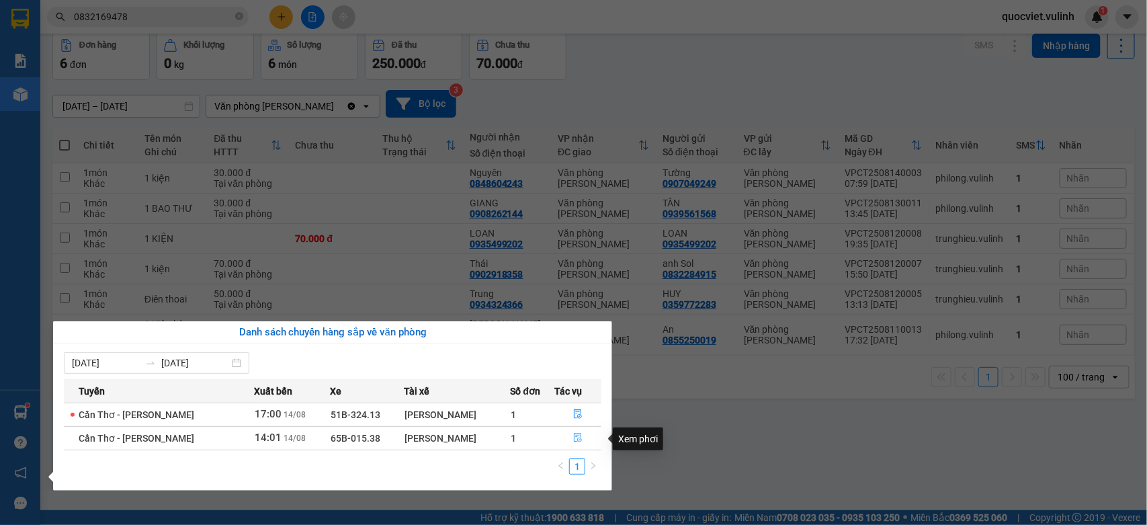
click at [569, 437] on button "button" at bounding box center [579, 439] width 46 height 22
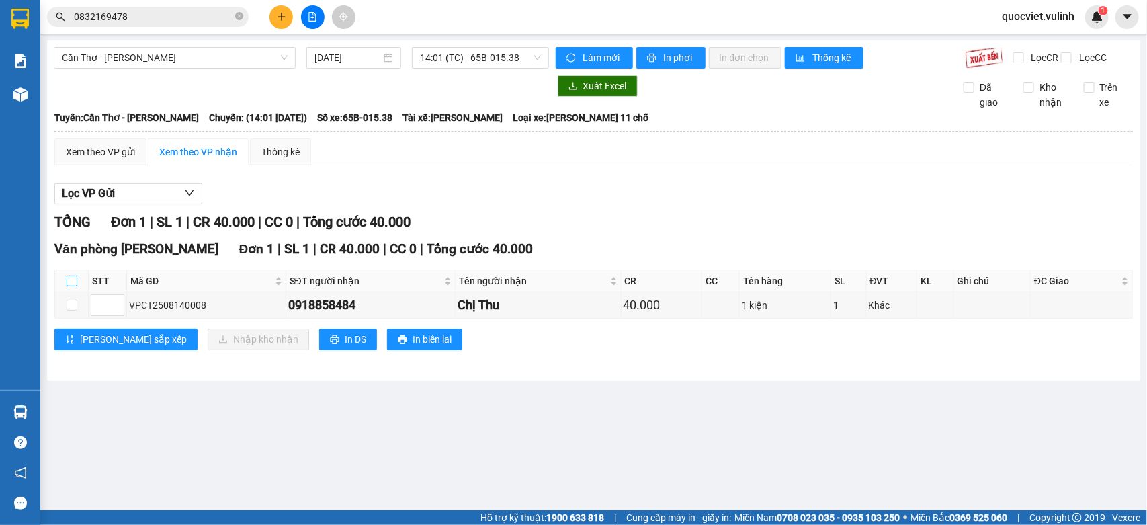
click at [71, 286] on input "checkbox" at bounding box center [72, 281] width 11 height 11
checkbox input "true"
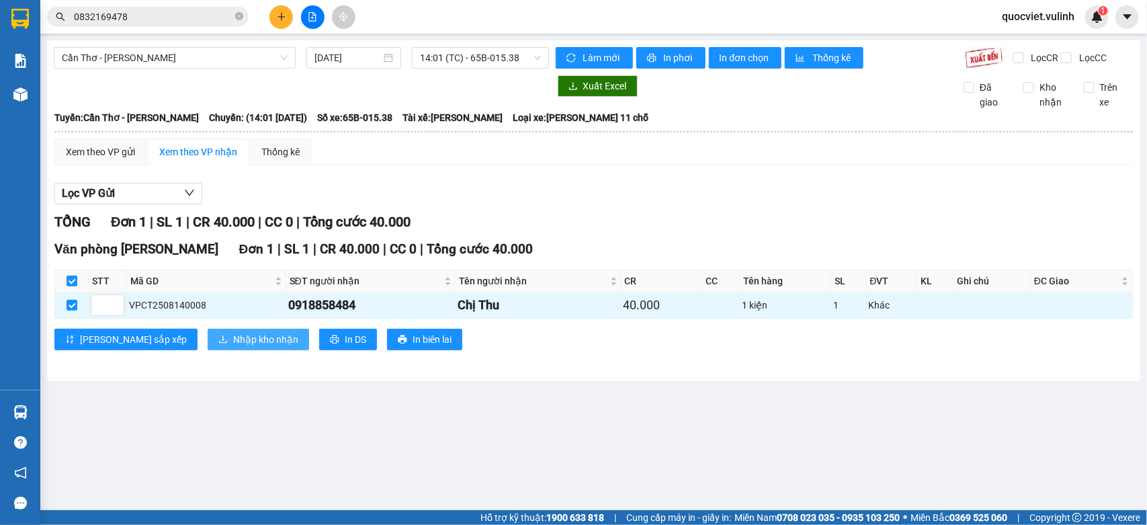
click at [233, 346] on span "Nhập kho nhận" at bounding box center [265, 339] width 65 height 15
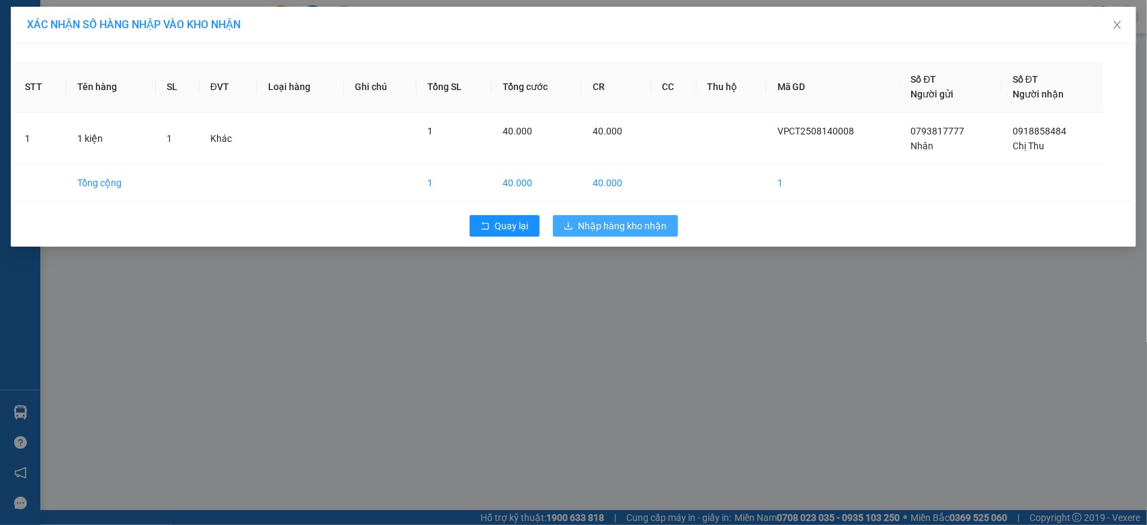
click at [650, 222] on span "Nhập hàng kho nhận" at bounding box center [623, 225] width 89 height 15
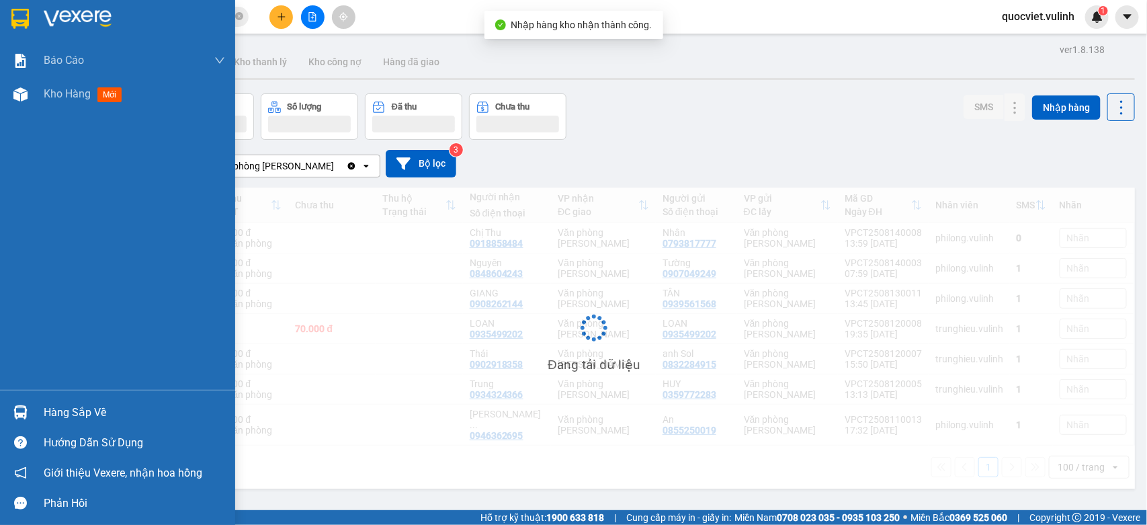
click at [14, 409] on img at bounding box center [20, 412] width 14 height 14
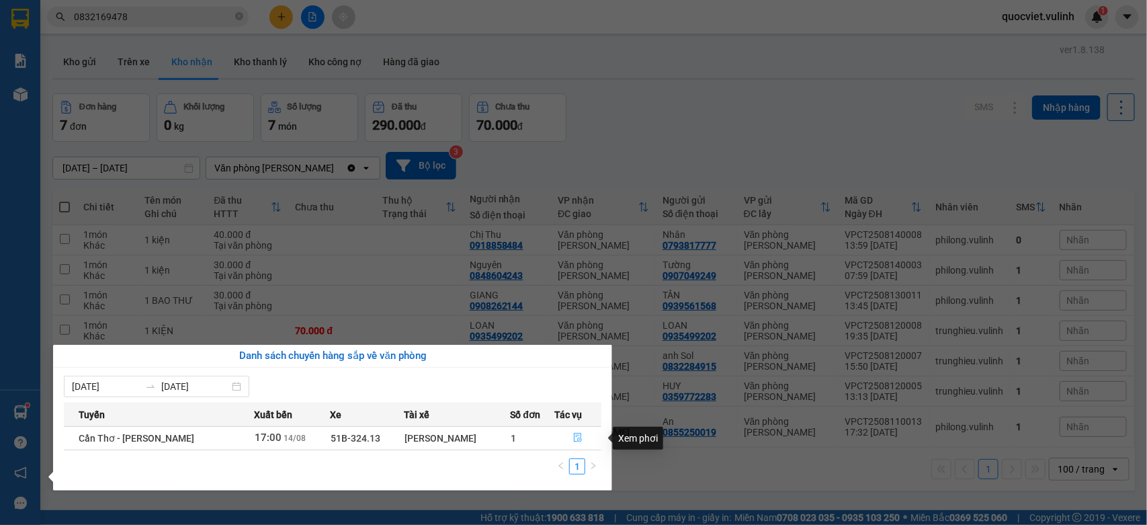
click at [572, 444] on button "button" at bounding box center [579, 439] width 46 height 22
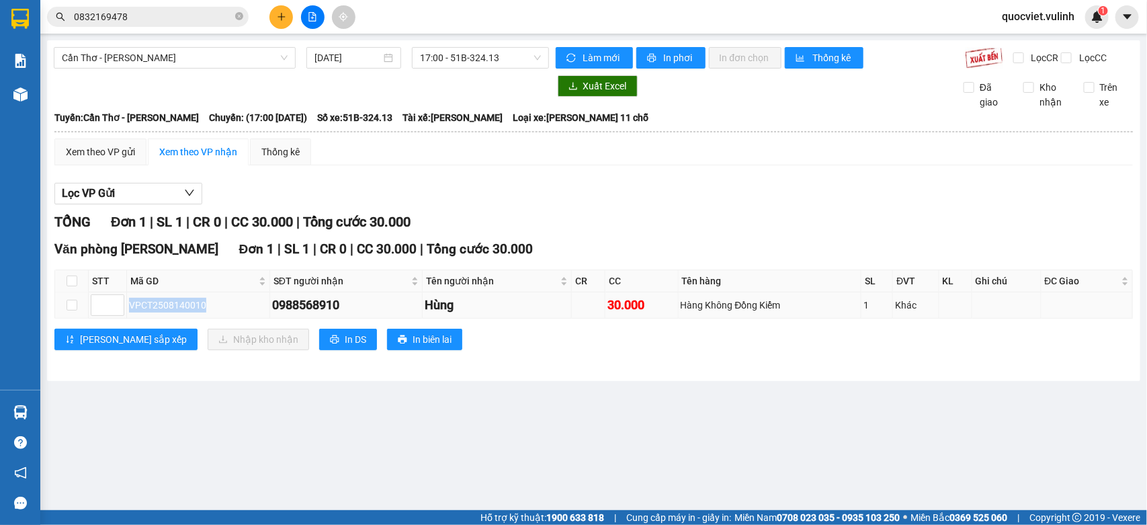
drag, startPoint x: 206, startPoint y: 317, endPoint x: 124, endPoint y: 327, distance: 82.6
click at [124, 319] on tr "VPCT2508140010 0988568910 Hùng 30.000 Hàng Không Đồng Kiểm 1 Khác" at bounding box center [594, 305] width 1078 height 26
click at [198, 21] on input "0832169478" at bounding box center [153, 16] width 159 height 15
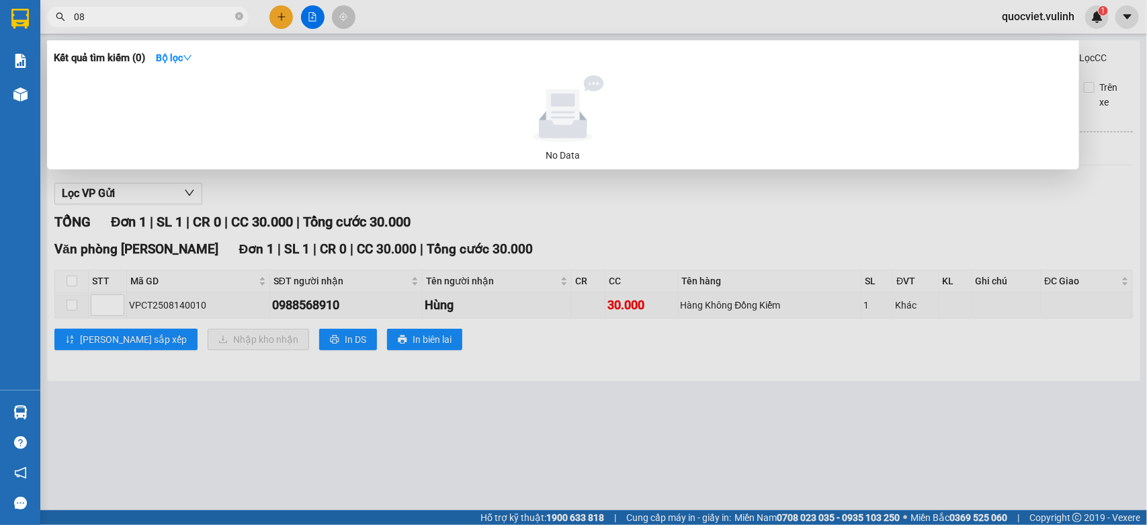
type input "0"
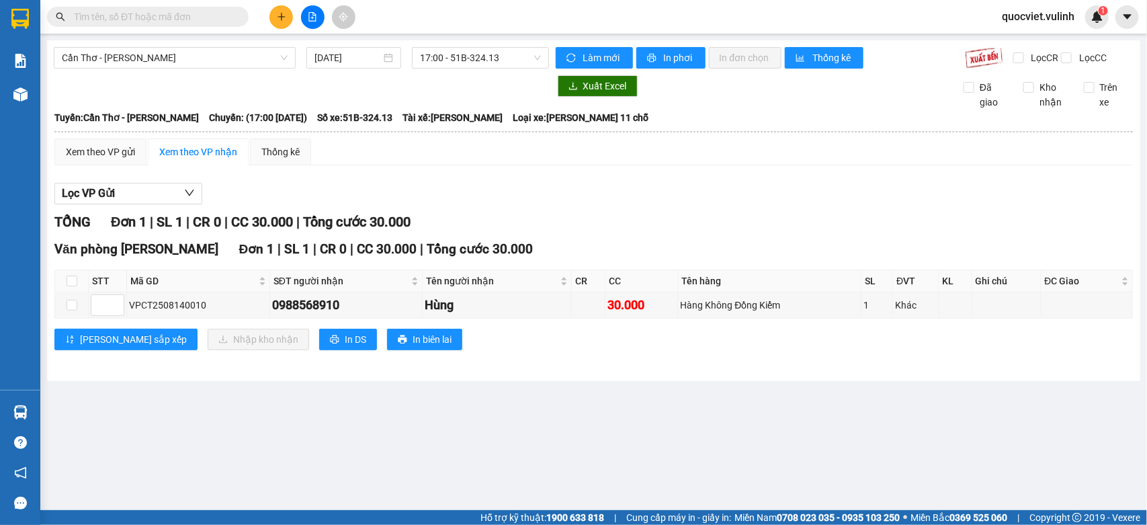
paste input "VPCT2508140010"
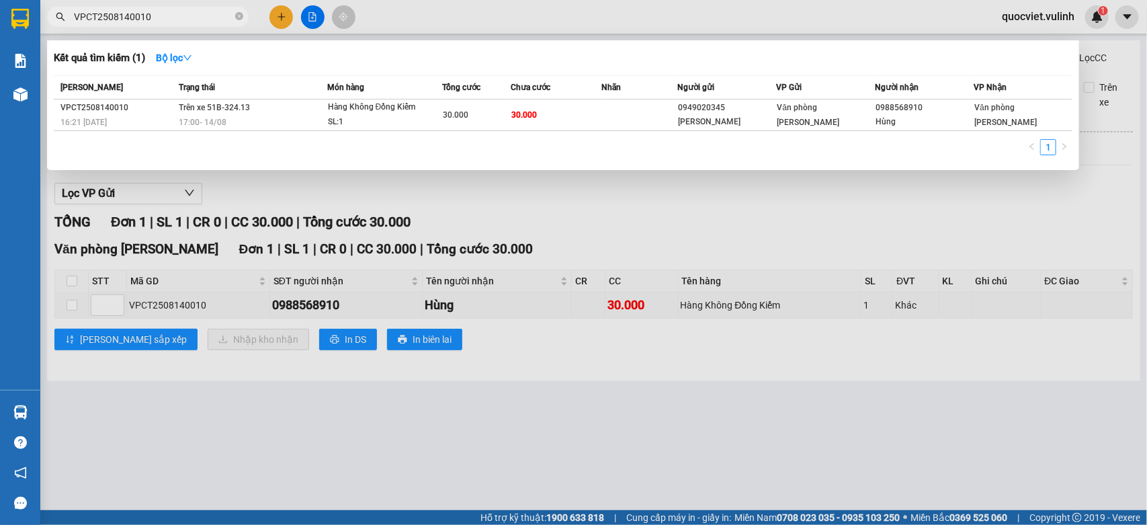
drag, startPoint x: 183, startPoint y: 19, endPoint x: 0, endPoint y: 77, distance: 192.0
click at [0, 77] on section "Kết quả tìm kiếm ( 1 ) Bộ lọc Mã ĐH Trạng thái Món hàng Tổng cước Chưa cước Nhã…" at bounding box center [573, 262] width 1147 height 525
click at [92, 15] on input "VPCT2508140010" at bounding box center [153, 16] width 159 height 15
type input "VPCT2508140010"
drag, startPoint x: 155, startPoint y: 8, endPoint x: 7, endPoint y: 71, distance: 161.4
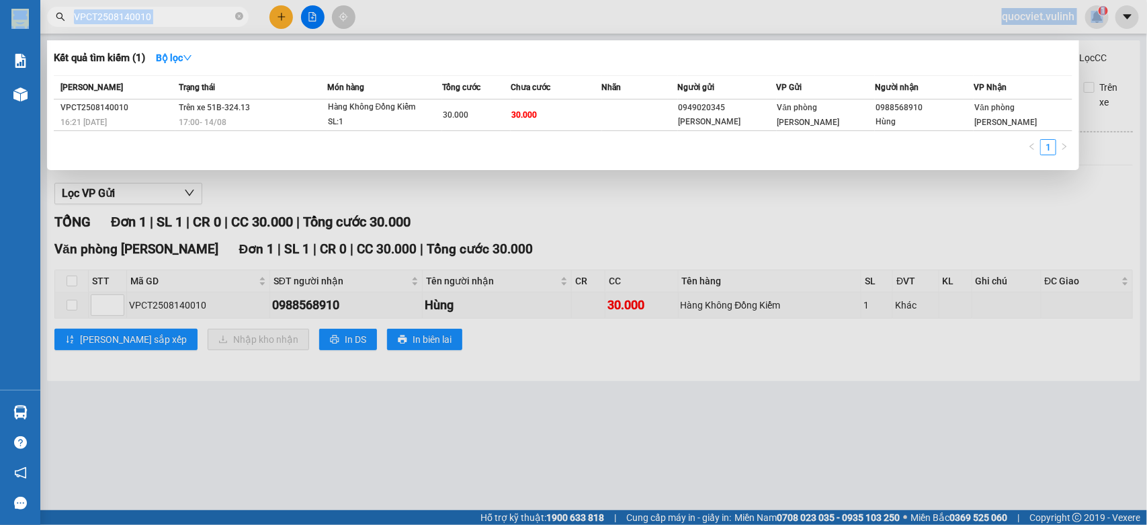
click at [0, 72] on section "Kết quả tìm kiếm ( 1 ) Bộ lọc Mã ĐH Trạng thái Món hàng Tổng cước Chưa cước Nhã…" at bounding box center [573, 262] width 1147 height 525
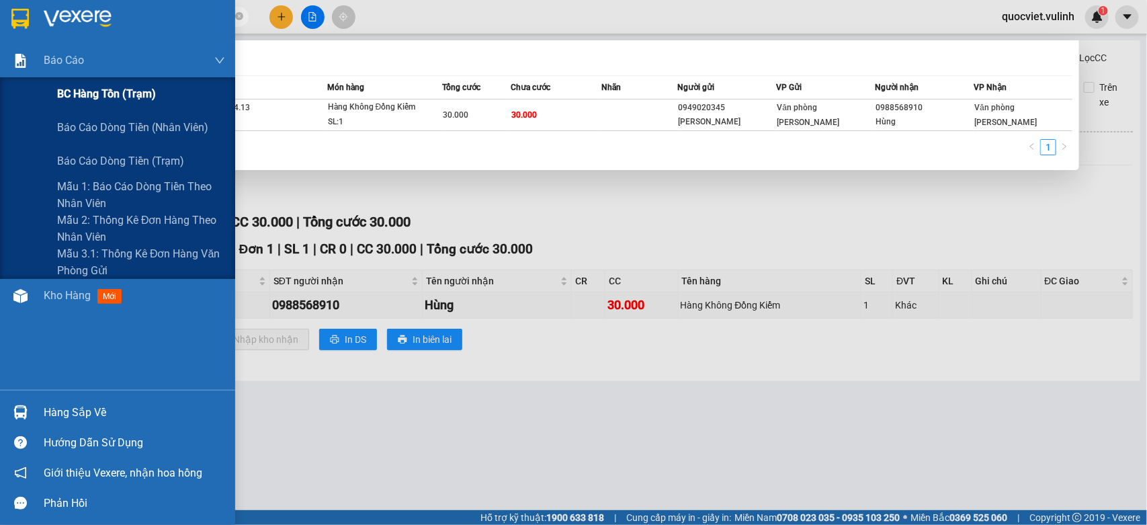
drag, startPoint x: 186, startPoint y: 22, endPoint x: 0, endPoint y: 99, distance: 201.6
click at [0, 99] on section "Kết quả tìm kiếm ( 1 ) Bộ lọc Mã ĐH Trạng thái Món hàng Tổng cước Chưa cước Nhã…" at bounding box center [573, 262] width 1147 height 525
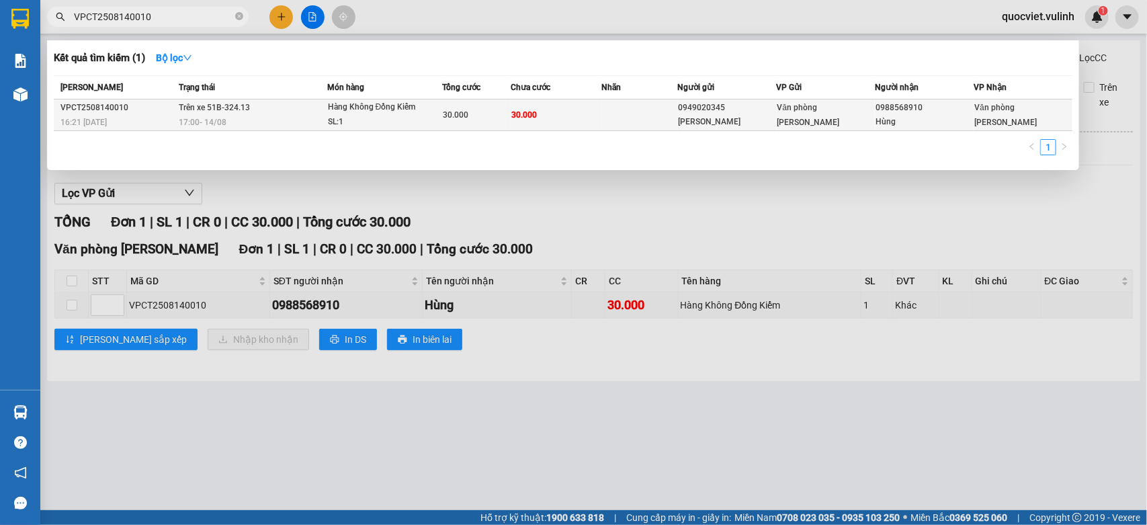
click at [637, 116] on td at bounding box center [640, 115] width 76 height 32
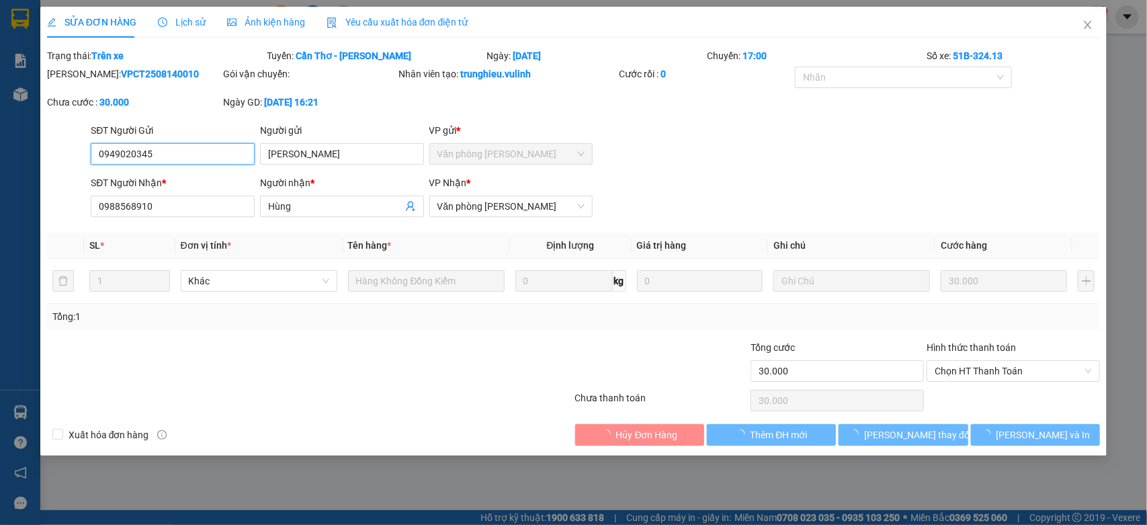
type input "0949020345"
type input "[PERSON_NAME]"
type input "0988568910"
type input "Hùng"
type input "30.000"
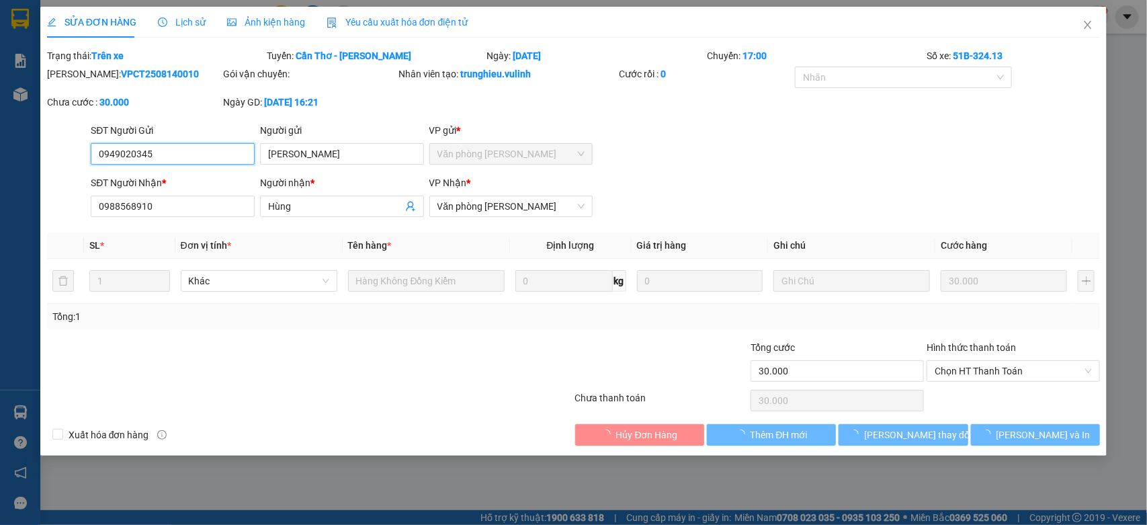
type input "30.000"
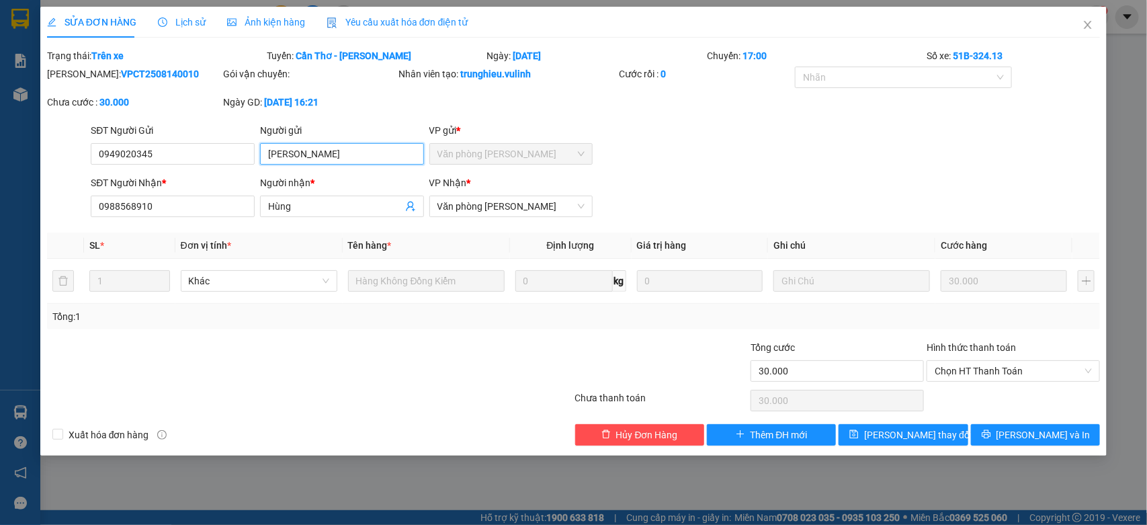
drag, startPoint x: 353, startPoint y: 145, endPoint x: 1, endPoint y: 183, distance: 354.3
click at [0, 183] on div "SỬA ĐƠN HÀNG Lịch sử Ảnh kiện hàng Yêu cầu xuất hóa đơn điện tử Total Paid Fee …" at bounding box center [573, 262] width 1147 height 525
drag, startPoint x: 189, startPoint y: 159, endPoint x: 0, endPoint y: 245, distance: 207.8
click at [0, 237] on div "SỬA ĐƠN HÀNG Lịch sử Ảnh kiện hàng Yêu cầu xuất hóa đơn điện tử Total Paid Fee …" at bounding box center [573, 262] width 1147 height 525
drag, startPoint x: 331, startPoint y: 209, endPoint x: 0, endPoint y: 210, distance: 330.7
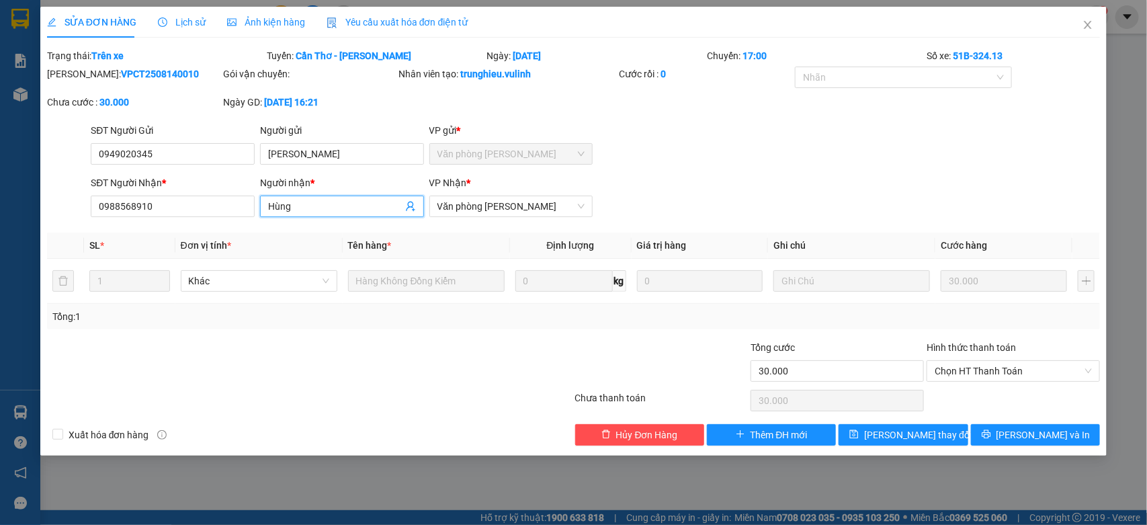
click at [0, 217] on div "SỬA ĐƠN HÀNG Lịch sử Ảnh kiện hàng Yêu cầu xuất hóa đơn điện tử Total Paid Fee …" at bounding box center [573, 262] width 1147 height 525
drag, startPoint x: 175, startPoint y: 206, endPoint x: 0, endPoint y: 205, distance: 174.8
click at [0, 207] on div "SỬA ĐƠN HÀNG Lịch sử Ảnh kiện hàng Yêu cầu xuất hóa đơn điện tử Total Paid Fee …" at bounding box center [573, 262] width 1147 height 525
click at [1084, 19] on icon "close" at bounding box center [1088, 24] width 11 height 11
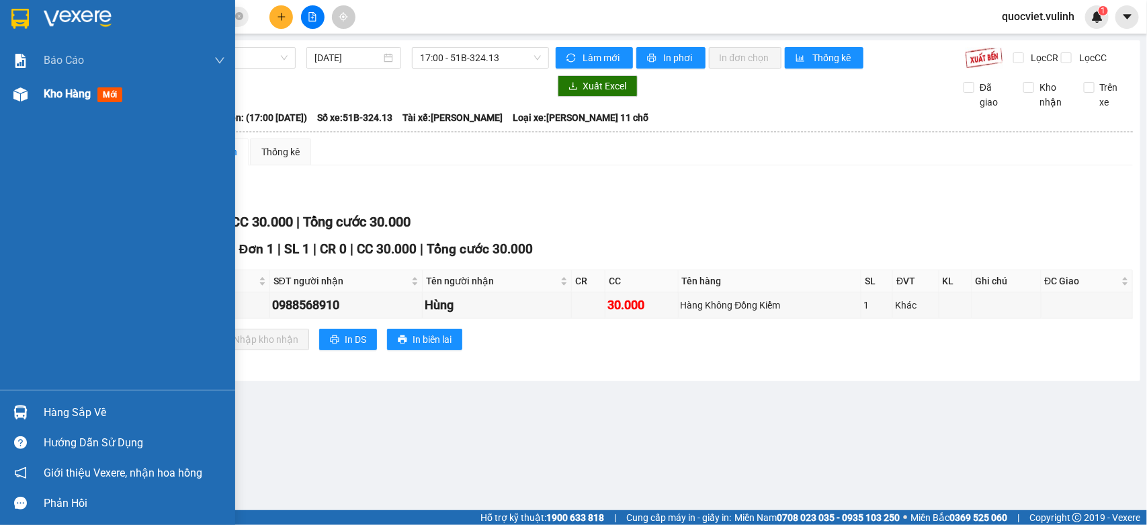
click at [44, 89] on span "Kho hàng" at bounding box center [67, 93] width 47 height 13
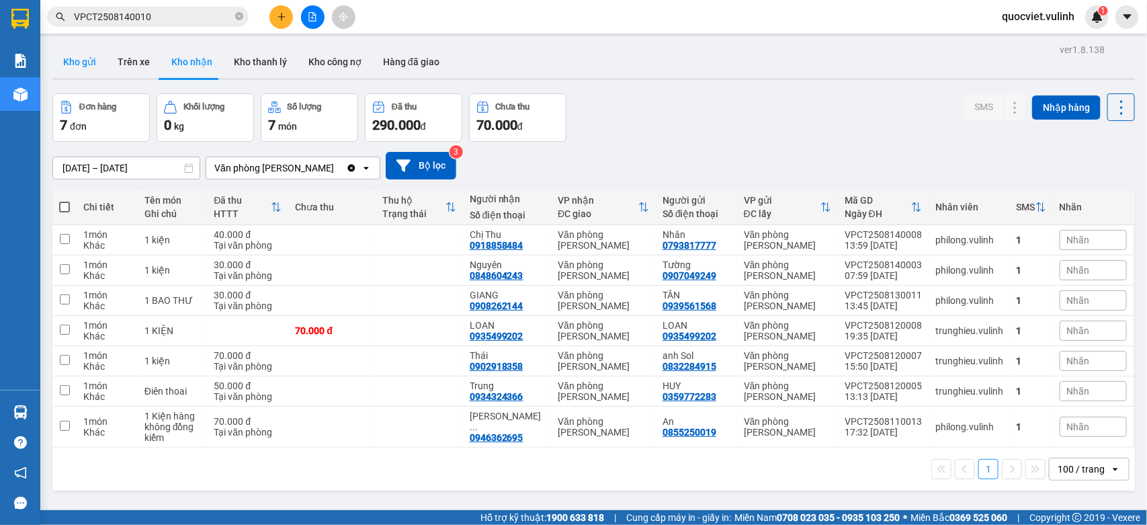
click at [84, 75] on button "Kho gửi" at bounding box center [79, 62] width 54 height 32
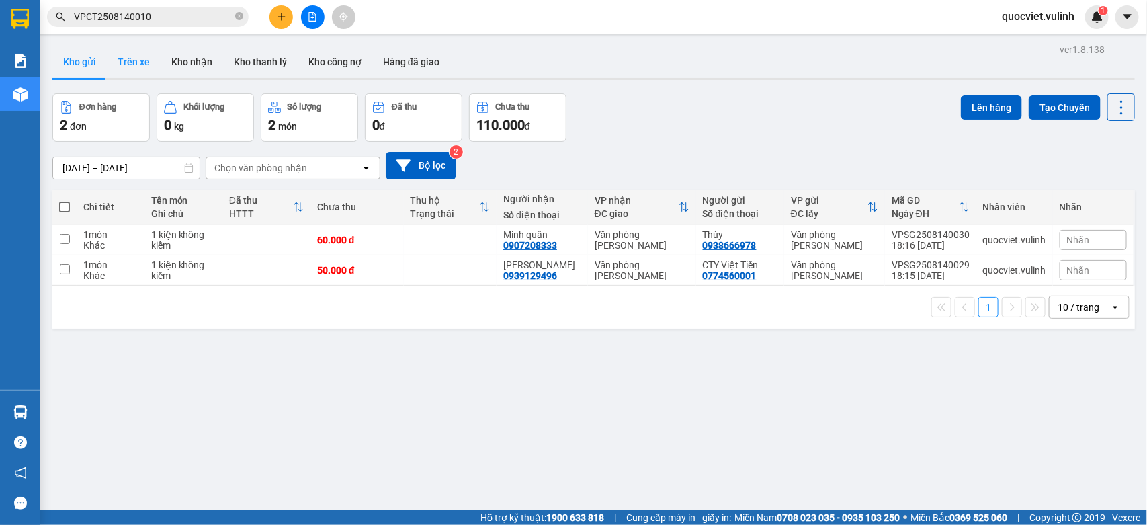
click at [133, 54] on button "Trên xe" at bounding box center [134, 62] width 54 height 32
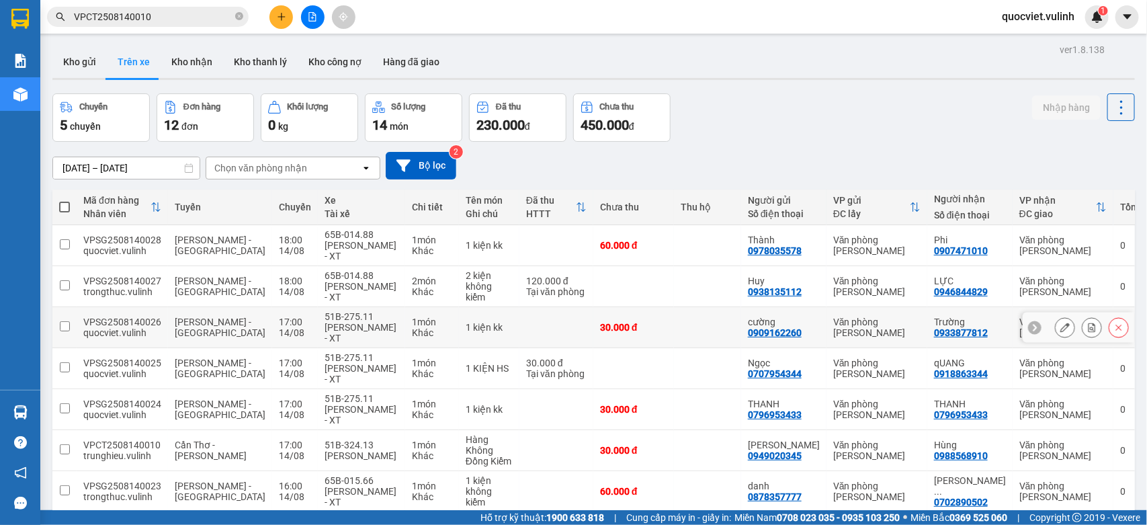
scroll to position [222, 0]
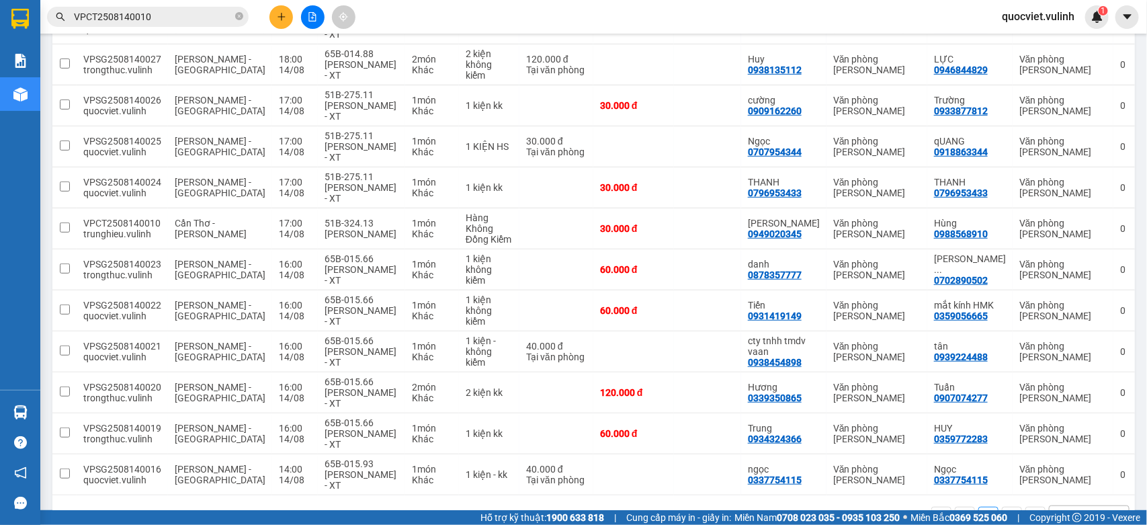
click at [1075, 510] on div "100 / trang" at bounding box center [1081, 516] width 47 height 13
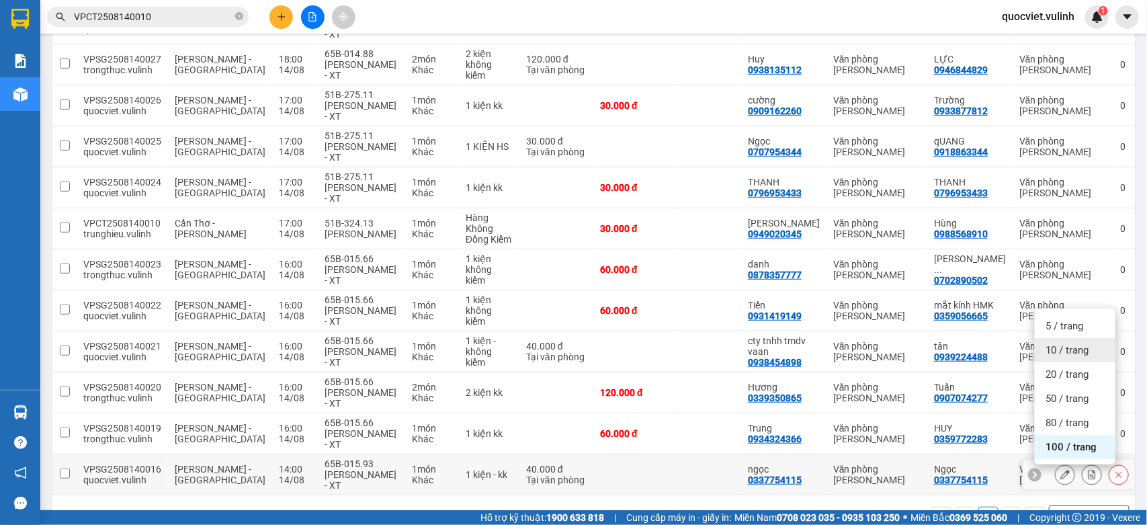
click at [741, 454] on td "ngọc 0337754115" at bounding box center [783, 474] width 85 height 41
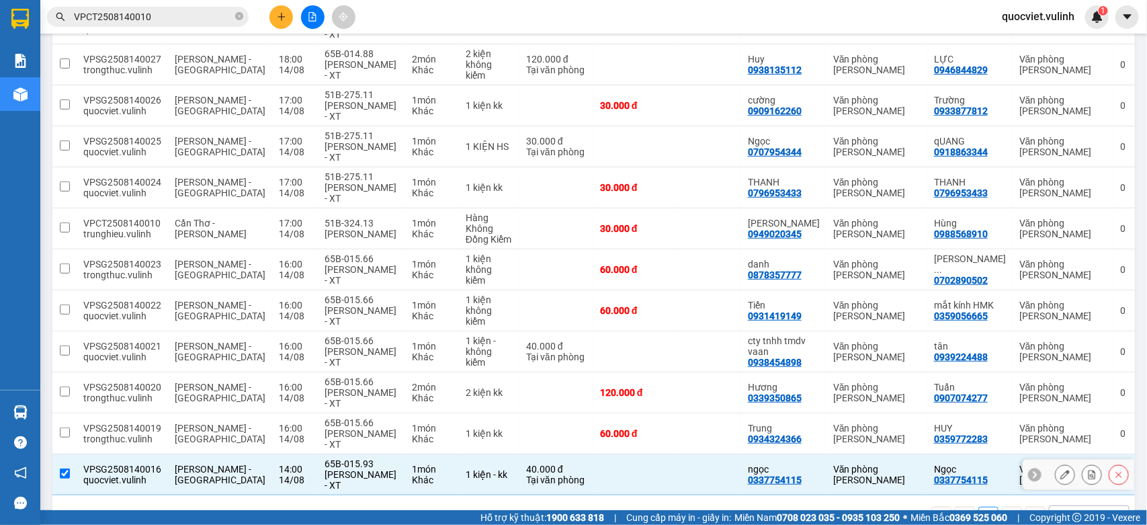
click at [61, 469] on input "checkbox" at bounding box center [65, 474] width 10 height 10
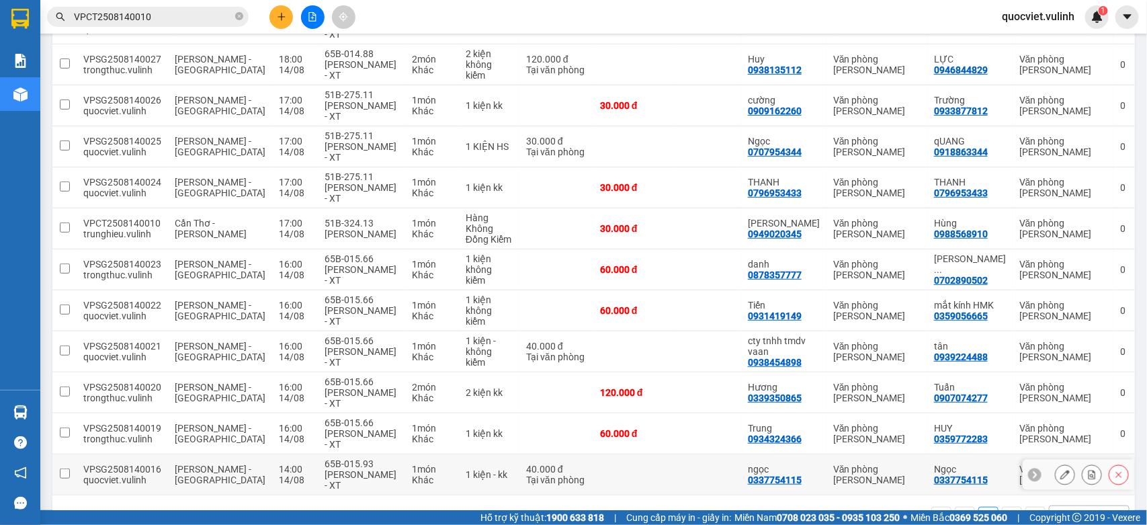
click at [63, 469] on input "checkbox" at bounding box center [65, 474] width 10 height 10
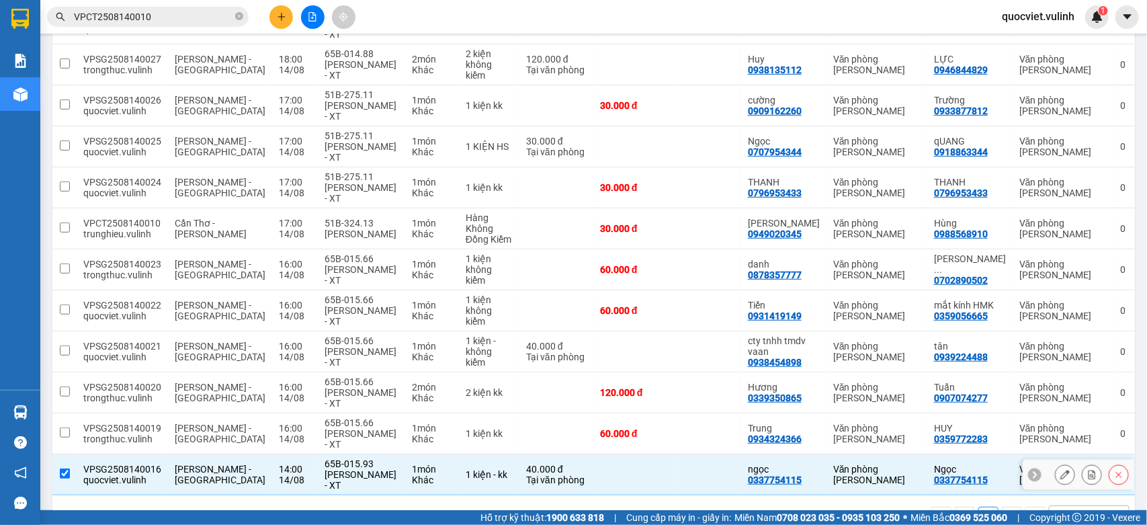
click at [63, 469] on input "checkbox" at bounding box center [65, 474] width 10 height 10
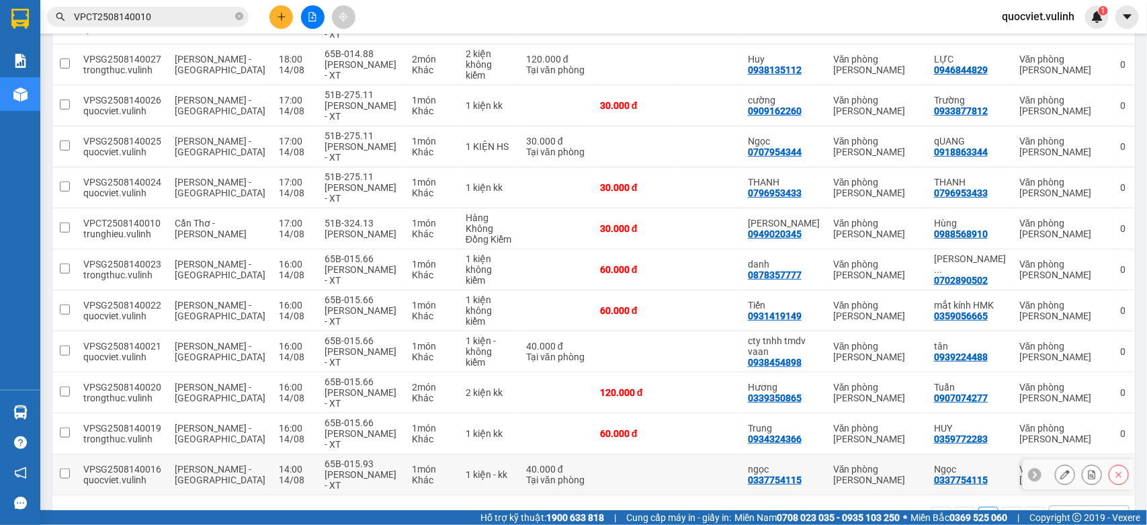
click at [63, 469] on input "checkbox" at bounding box center [65, 474] width 10 height 10
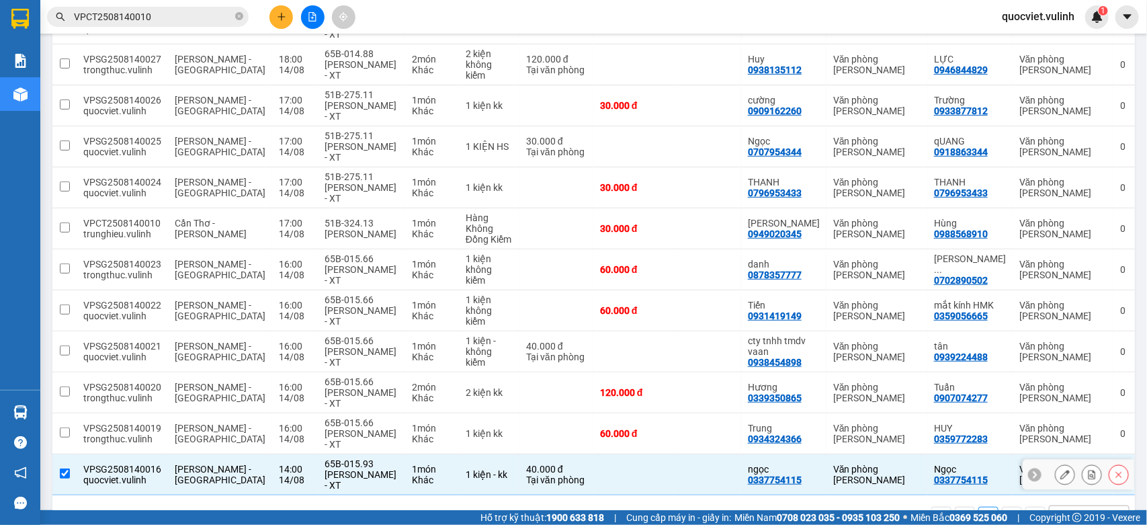
click at [63, 469] on input "checkbox" at bounding box center [65, 474] width 10 height 10
checkbox input "false"
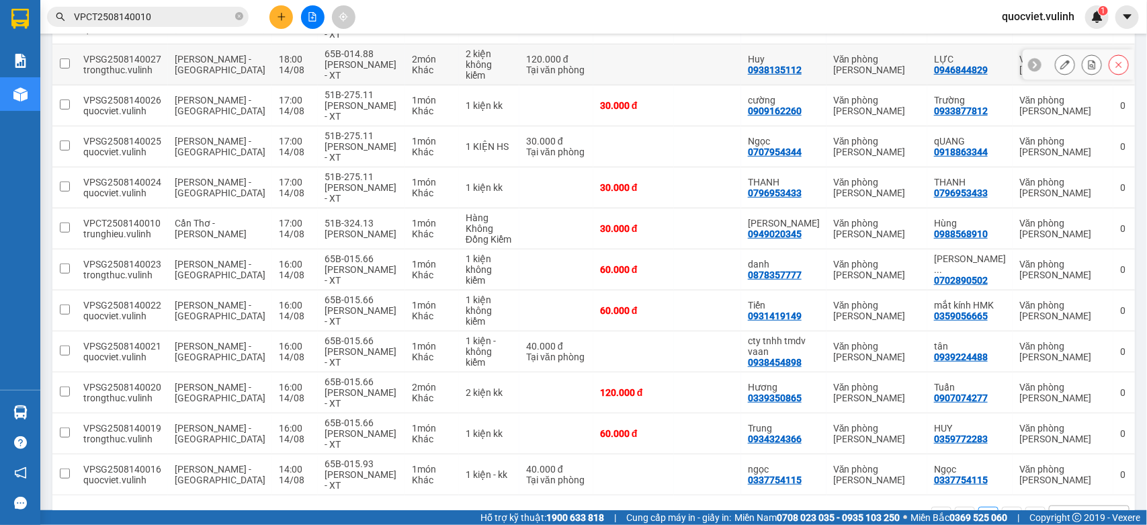
scroll to position [0, 0]
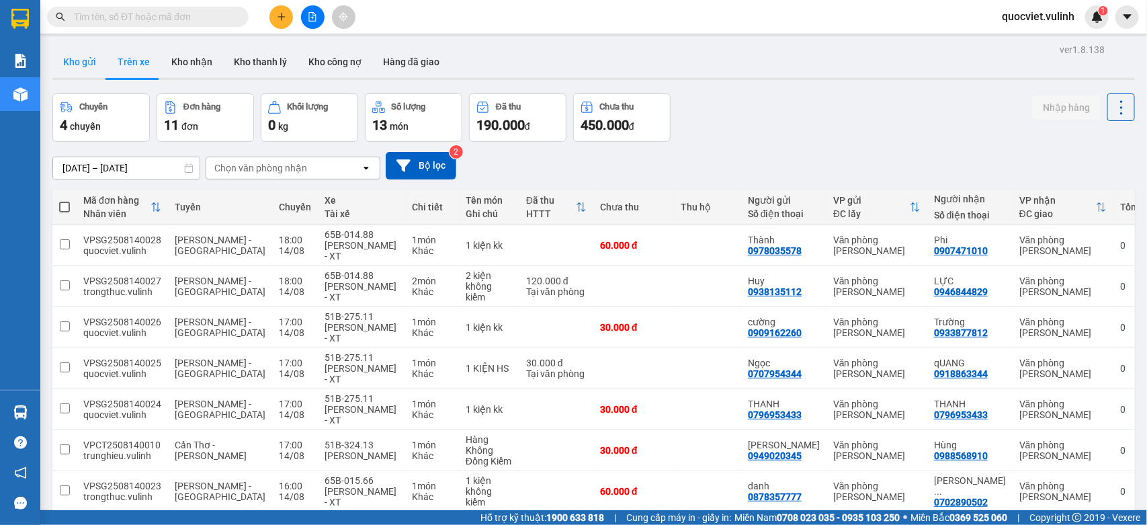
click at [66, 57] on button "Kho gửi" at bounding box center [79, 62] width 54 height 32
